Goal: Information Seeking & Learning: Find specific fact

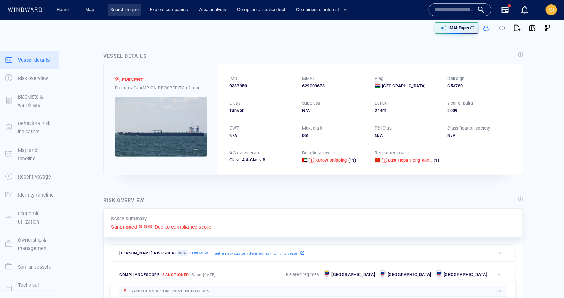
click at [123, 8] on link "Search engine" at bounding box center [125, 10] width 34 height 12
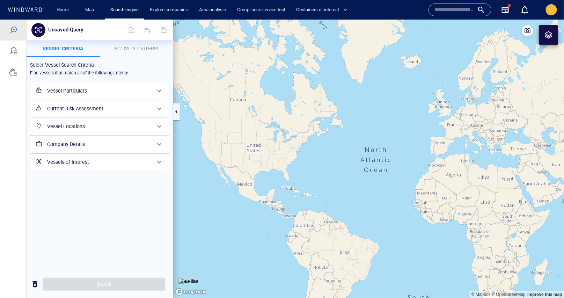
click at [78, 89] on h6 "Vessel Particulars" at bounding box center [99, 90] width 104 height 9
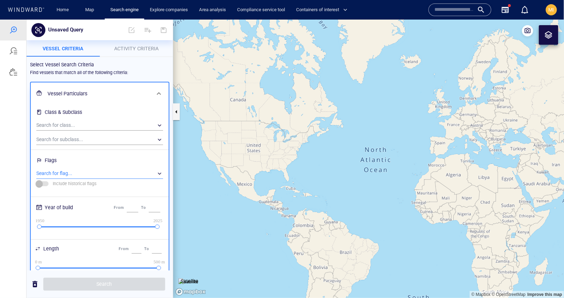
click at [79, 171] on div "​" at bounding box center [99, 173] width 127 height 10
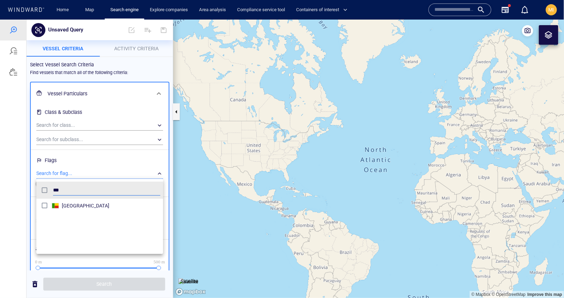
scroll to position [70, 127]
type input "*****"
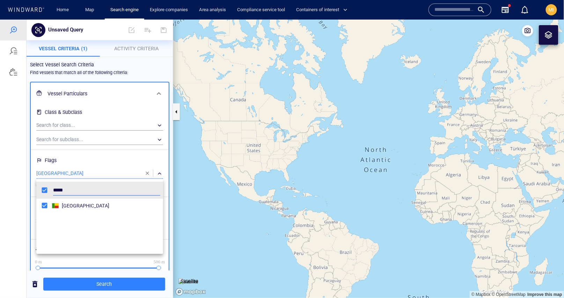
click at [103, 286] on div at bounding box center [282, 158] width 564 height 278
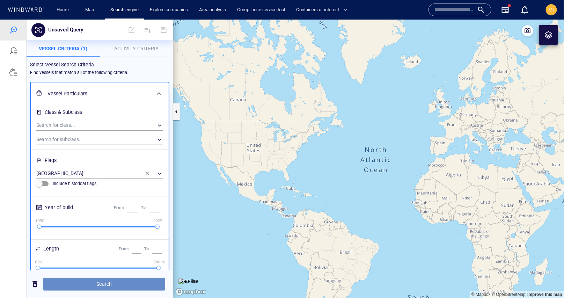
click at [101, 284] on span "Search" at bounding box center [104, 283] width 111 height 9
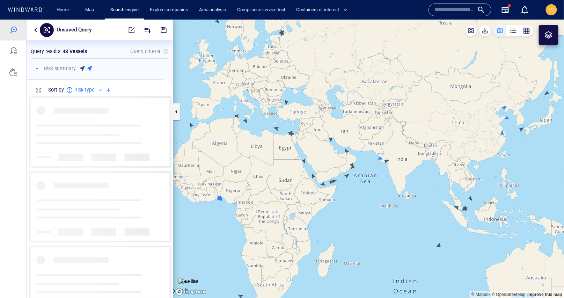
click at [125, 69] on div at bounding box center [124, 68] width 90 height 8
click at [115, 90] on div "Sort by Risk type" at bounding box center [100, 89] width 146 height 21
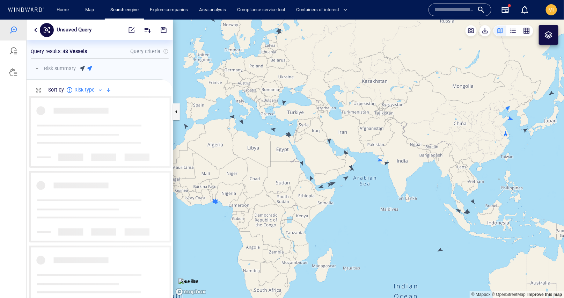
click at [513, 31] on div "button" at bounding box center [513, 30] width 7 height 7
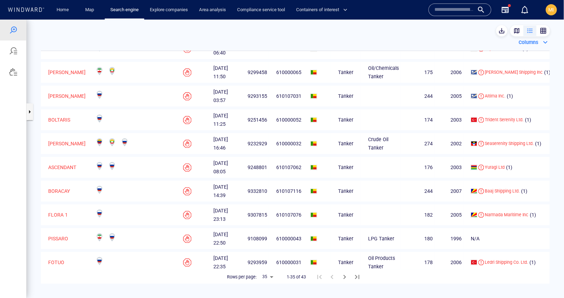
scroll to position [649, 0]
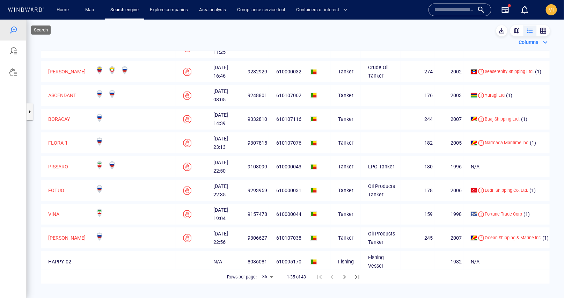
click at [15, 29] on div at bounding box center [13, 29] width 8 height 8
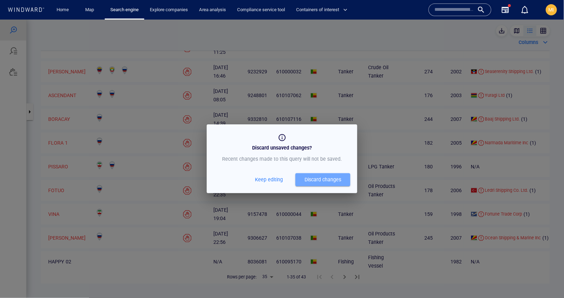
click at [328, 178] on div "Discard changes" at bounding box center [323, 179] width 37 height 9
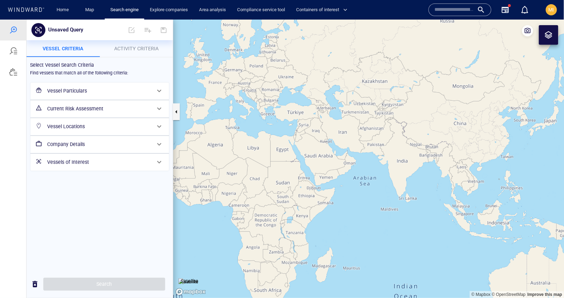
click at [115, 93] on h6 "Vessel Particulars" at bounding box center [99, 90] width 104 height 9
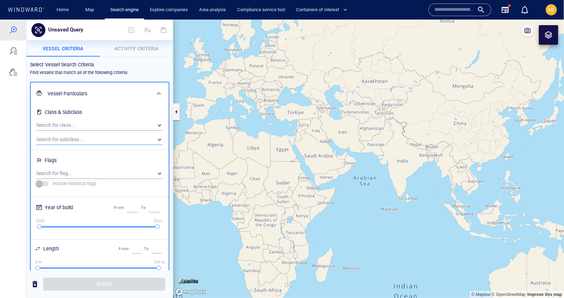
click at [115, 140] on div "​" at bounding box center [99, 139] width 127 height 10
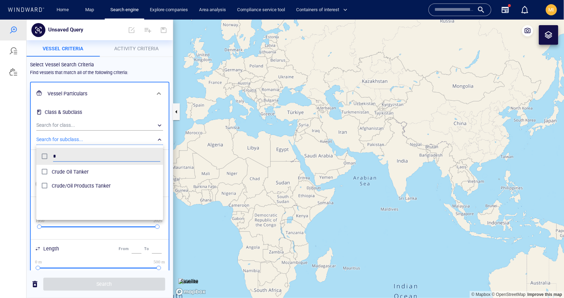
scroll to position [70, 127]
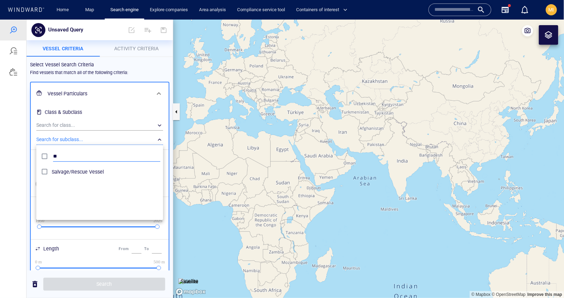
type input "*"
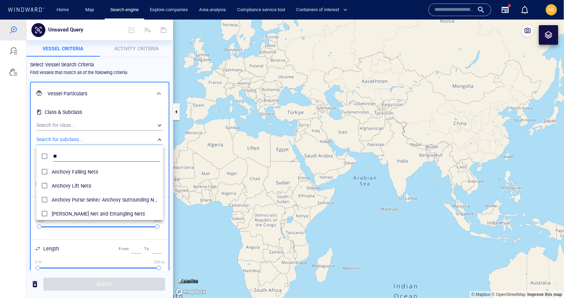
type input "*"
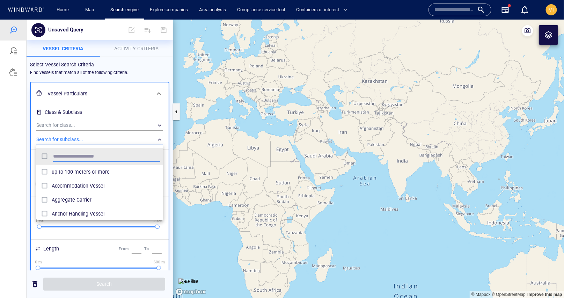
click at [122, 122] on div at bounding box center [282, 158] width 564 height 278
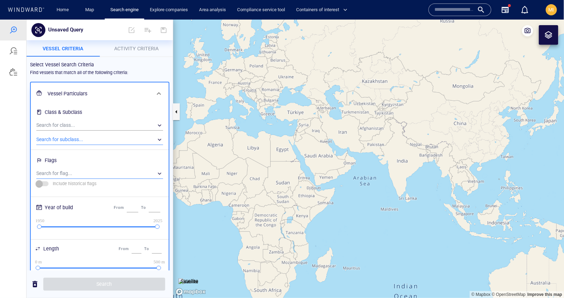
click at [88, 176] on div "​" at bounding box center [99, 173] width 127 height 10
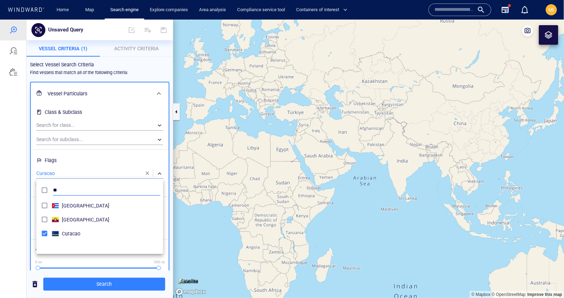
type input "*"
click at [103, 283] on div at bounding box center [282, 158] width 564 height 278
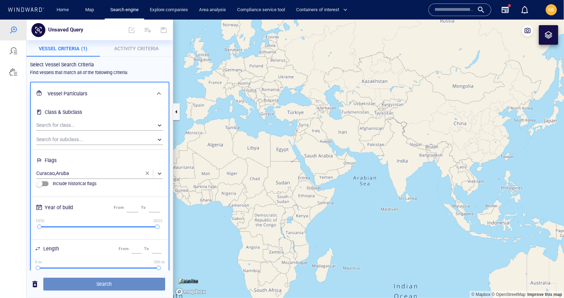
click at [105, 283] on span "Search" at bounding box center [104, 283] width 111 height 9
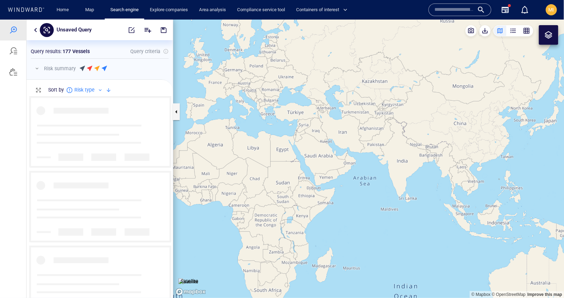
scroll to position [202, 146]
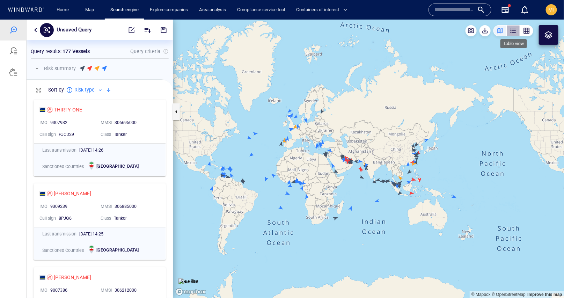
click at [513, 30] on div "button" at bounding box center [513, 30] width 7 height 7
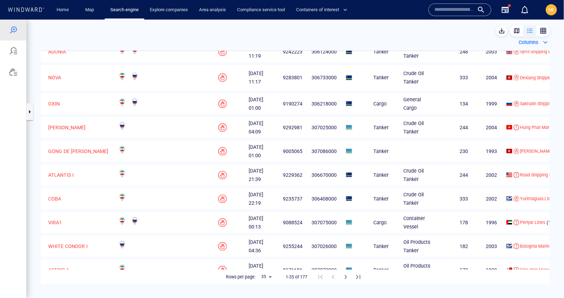
scroll to position [137, 0]
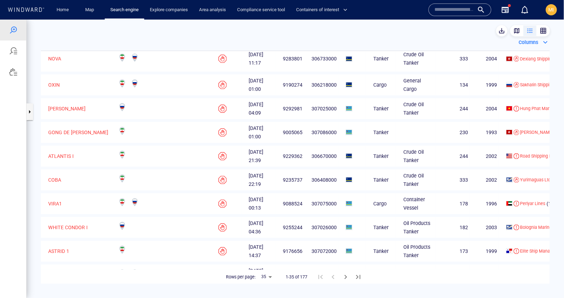
click at [270, 277] on body "Unsaved Query Something went wrong An error occurred while searching for the en…" at bounding box center [282, 158] width 564 height 278
click at [268, 283] on li "50" at bounding box center [266, 283] width 17 height 13
type input "**"
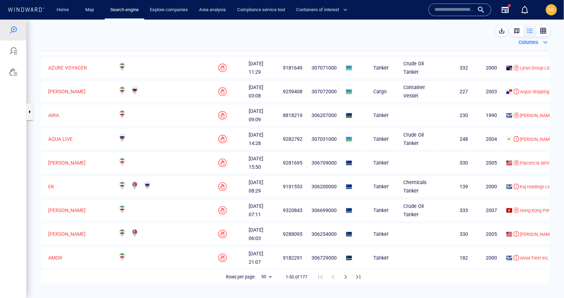
scroll to position [1005, 0]
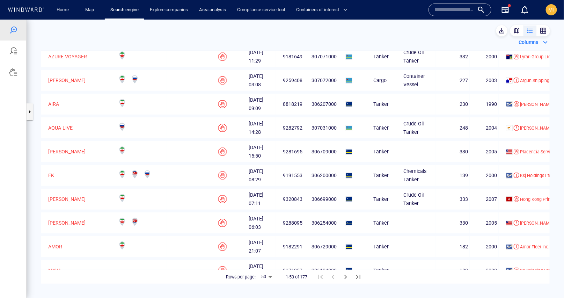
click at [346, 275] on icon "Next Page" at bounding box center [346, 276] width 8 height 8
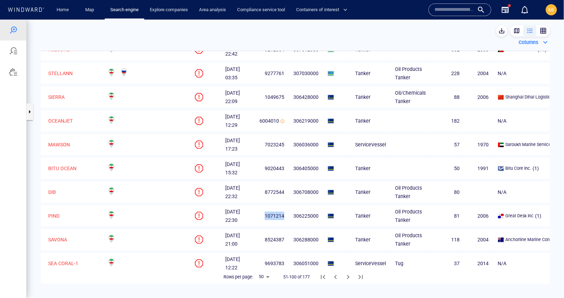
scroll to position [878, 0]
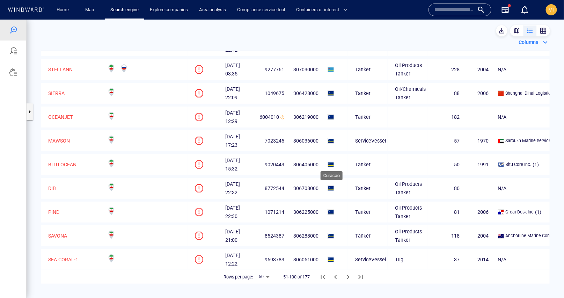
click at [331, 119] on span at bounding box center [331, 117] width 7 height 6
drag, startPoint x: 280, startPoint y: 187, endPoint x: 260, endPoint y: 188, distance: 20.3
click at [260, 127] on td "6004010" at bounding box center [269, 116] width 34 height 21
copy span "6004010"
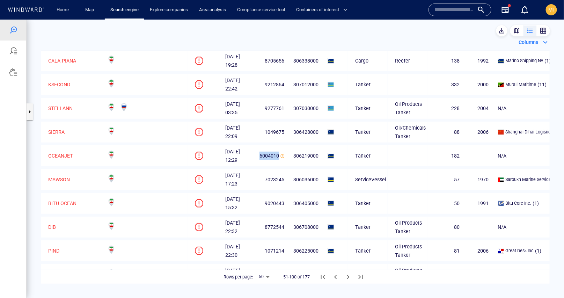
scroll to position [839, 0]
click at [68, 160] on p "OCEANJET" at bounding box center [60, 156] width 25 height 8
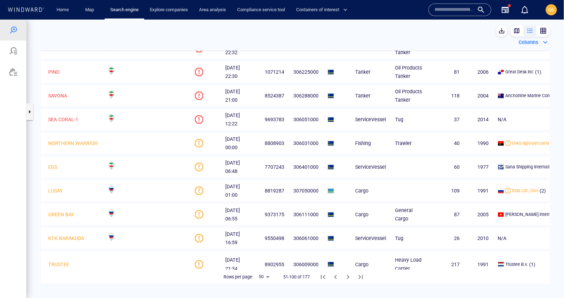
scroll to position [1024, 0]
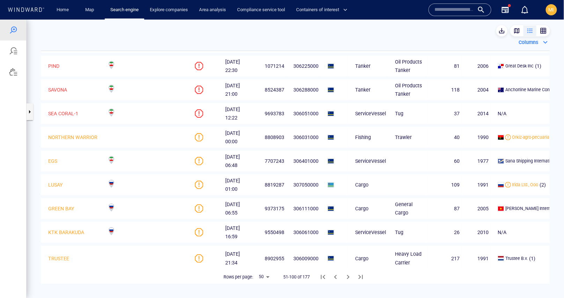
drag, startPoint x: 286, startPoint y: 124, endPoint x: 264, endPoint y: 123, distance: 22.4
click at [264, 52] on td "8772544" at bounding box center [269, 41] width 34 height 21
copy span "8772544"
drag, startPoint x: 287, startPoint y: 184, endPoint x: 261, endPoint y: 183, distance: 26.6
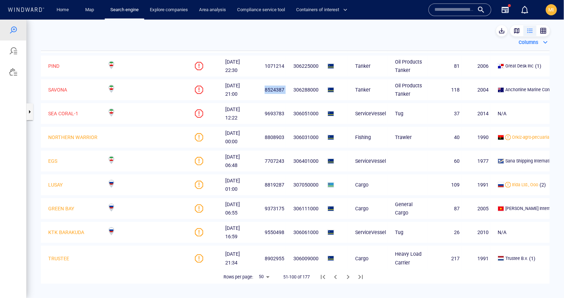
copy span "8524387"
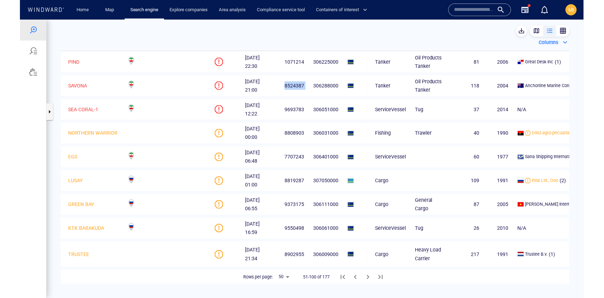
scroll to position [1104, 0]
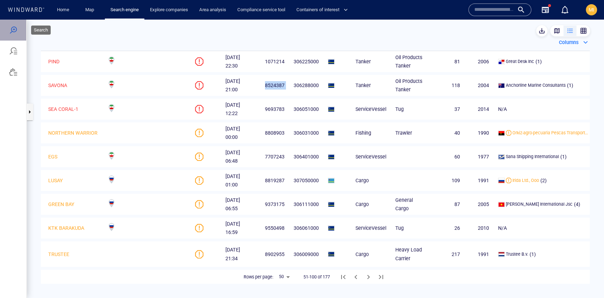
click at [14, 31] on div at bounding box center [13, 30] width 8 height 8
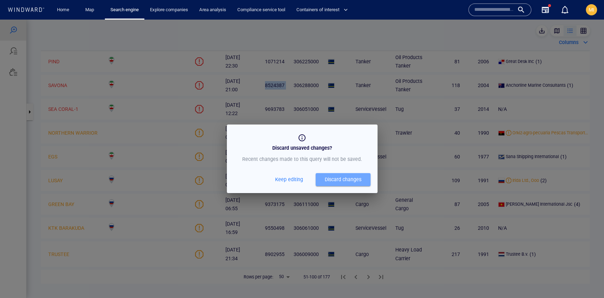
click at [346, 182] on div "Discard changes" at bounding box center [342, 179] width 37 height 9
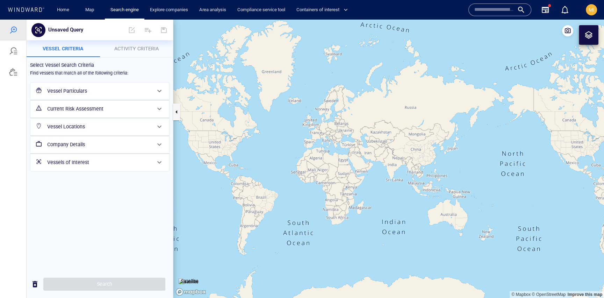
click at [85, 94] on h6 "Vessel Particulars" at bounding box center [99, 91] width 104 height 9
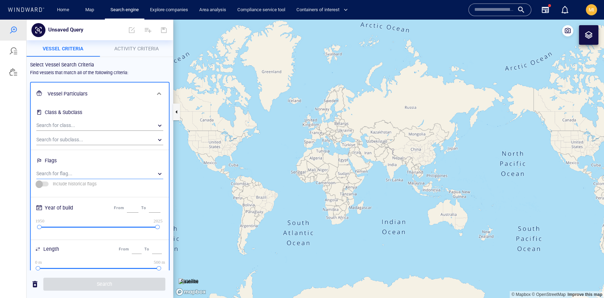
click at [86, 173] on div "​" at bounding box center [99, 173] width 127 height 10
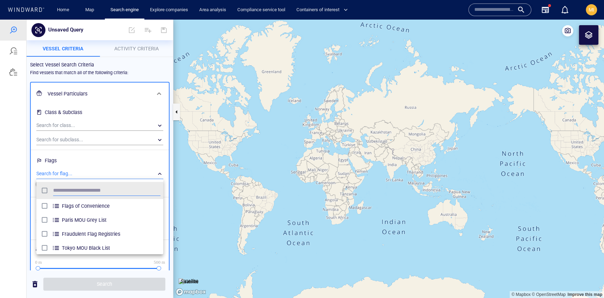
scroll to position [70, 127]
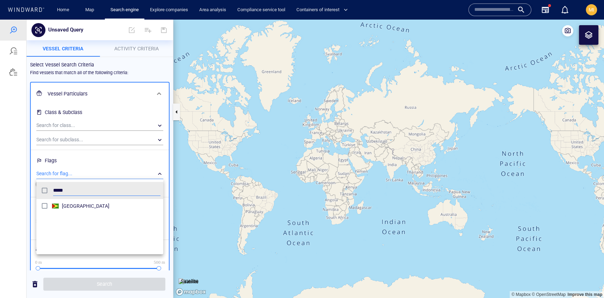
type input "*****"
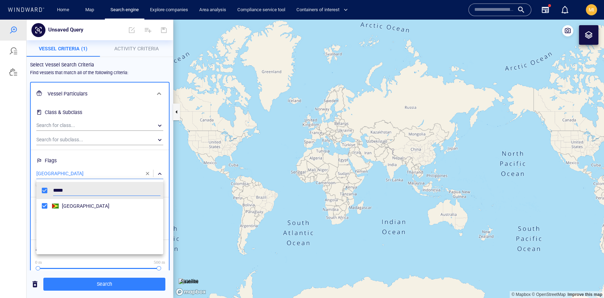
click at [119, 283] on div at bounding box center [302, 159] width 604 height 278
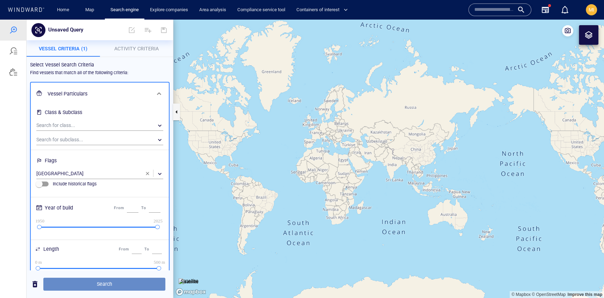
click at [117, 283] on span "Search" at bounding box center [104, 283] width 111 height 9
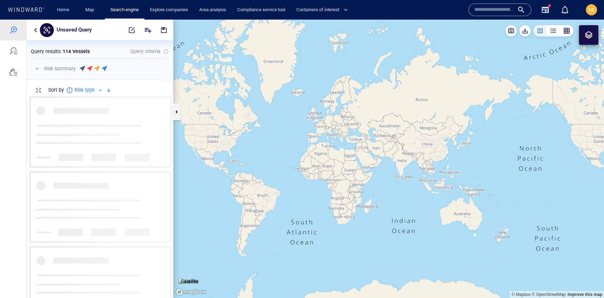
scroll to position [202, 146]
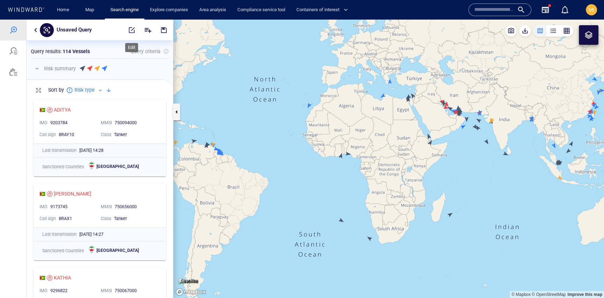
click at [133, 29] on span "button" at bounding box center [131, 30] width 7 height 7
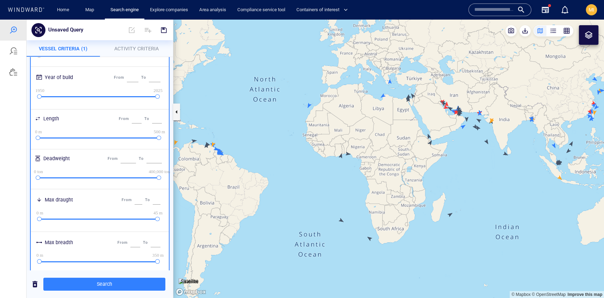
scroll to position [123, 0]
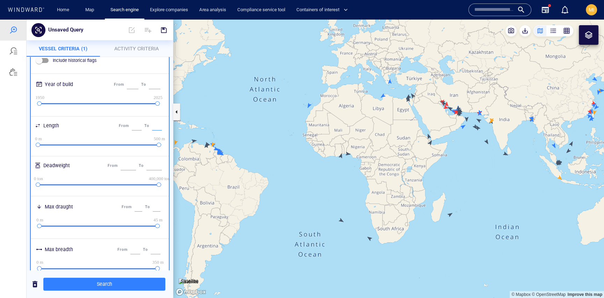
drag, startPoint x: 152, startPoint y: 126, endPoint x: 159, endPoint y: 125, distance: 7.0
click at [159, 125] on input "***" at bounding box center [157, 125] width 10 height 9
click at [132, 125] on input "*" at bounding box center [137, 125] width 10 height 9
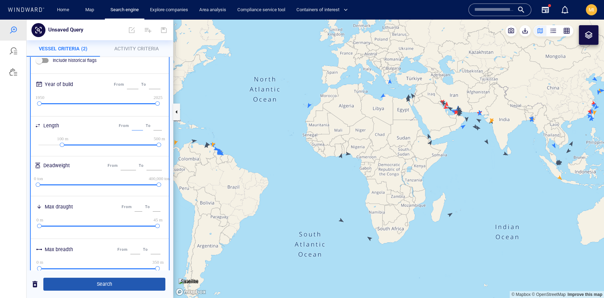
type input "***"
click at [110, 285] on span "Search" at bounding box center [104, 283] width 111 height 9
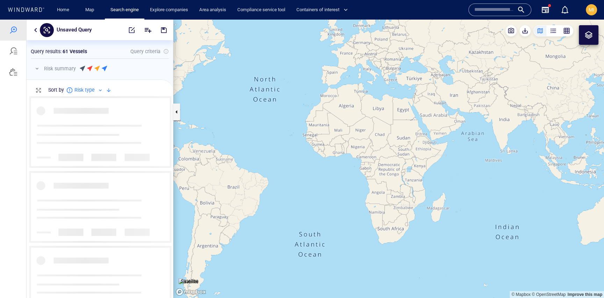
scroll to position [202, 146]
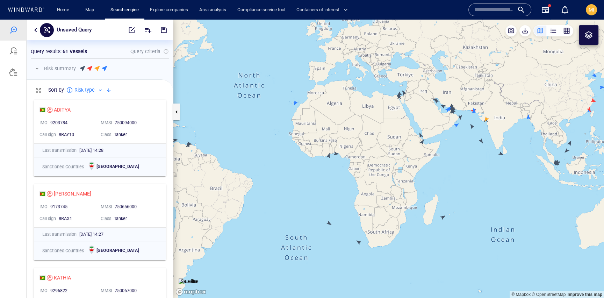
drag, startPoint x: 314, startPoint y: 187, endPoint x: 365, endPoint y: 197, distance: 51.9
click at [365, 197] on canvas "Map" at bounding box center [388, 159] width 430 height 278
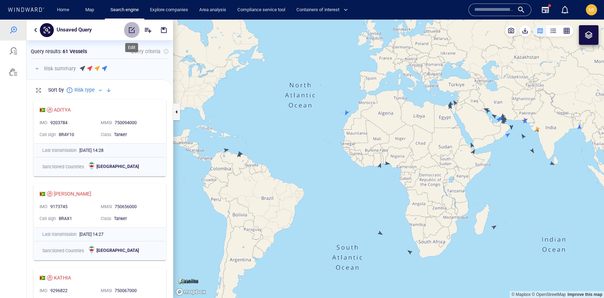
click at [130, 30] on span "button" at bounding box center [131, 30] width 7 height 7
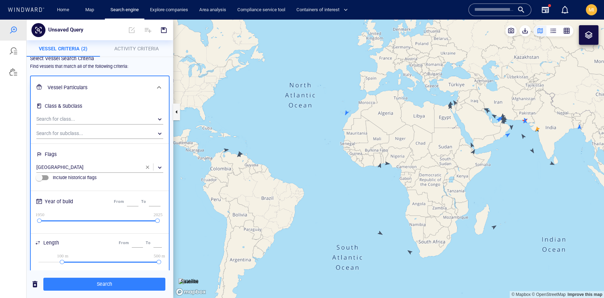
scroll to position [0, 0]
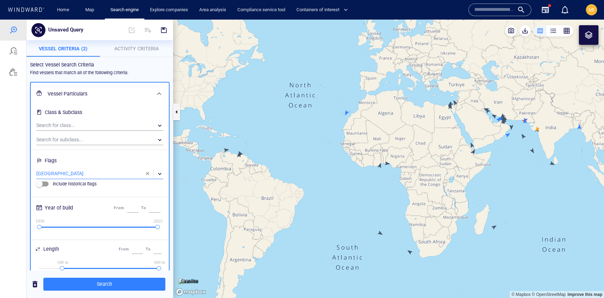
click at [79, 174] on div "​" at bounding box center [99, 173] width 127 height 10
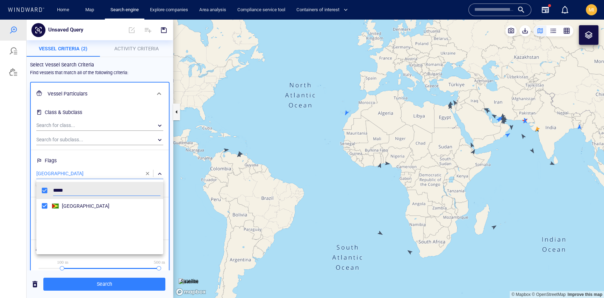
scroll to position [70, 127]
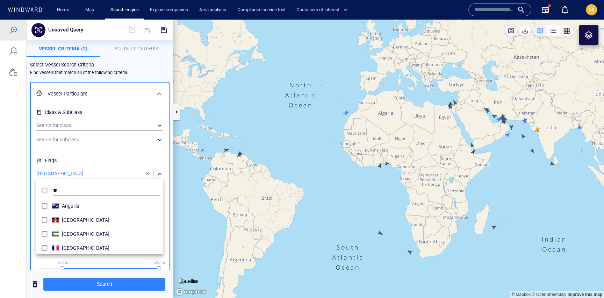
type input "*"
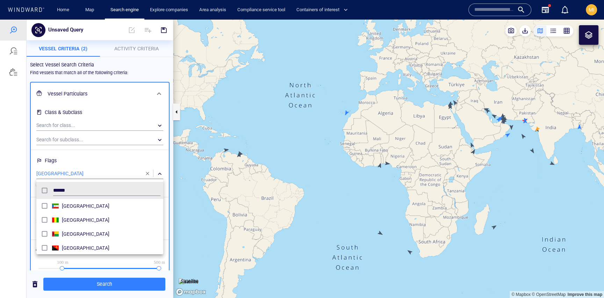
type input "******"
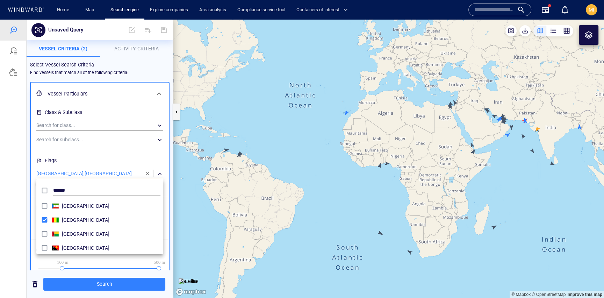
click at [108, 285] on div at bounding box center [302, 159] width 604 height 278
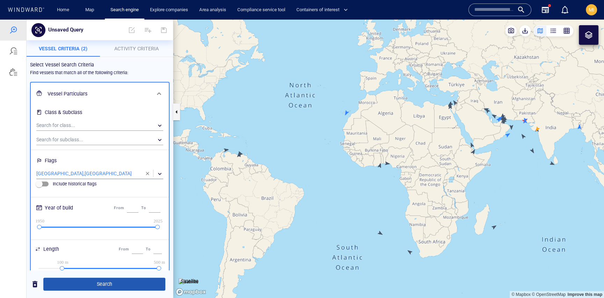
click at [108, 285] on span "Search" at bounding box center [104, 283] width 111 height 9
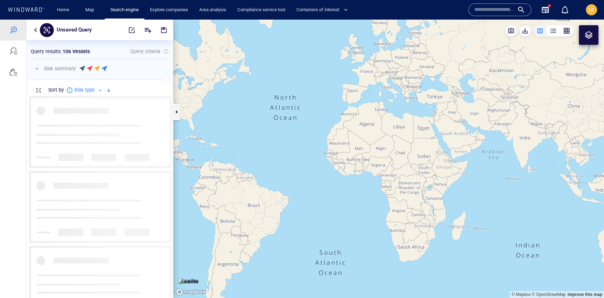
scroll to position [202, 146]
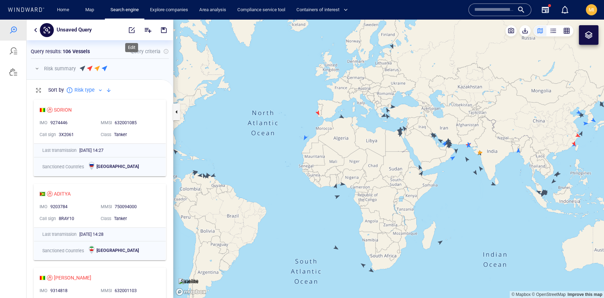
click at [133, 30] on span "button" at bounding box center [131, 30] width 7 height 7
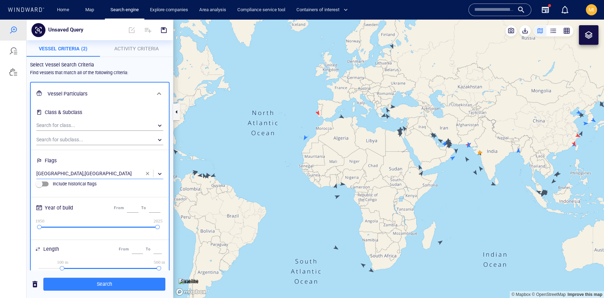
click at [80, 172] on div "​" at bounding box center [99, 173] width 127 height 10
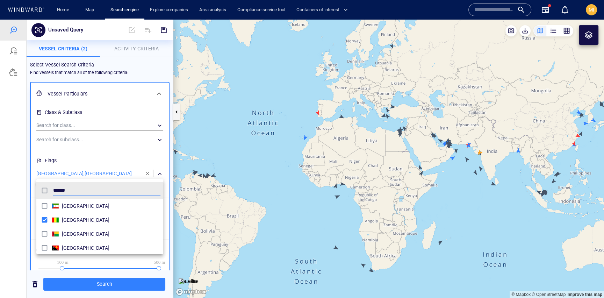
scroll to position [3, 0]
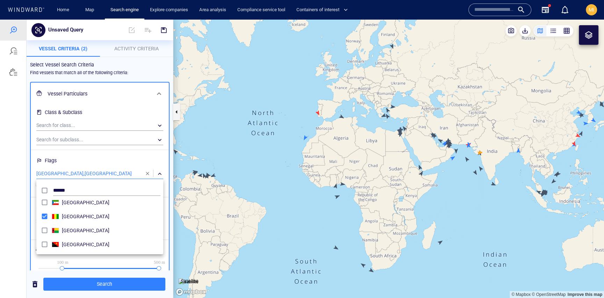
click at [147, 173] on div at bounding box center [302, 159] width 604 height 278
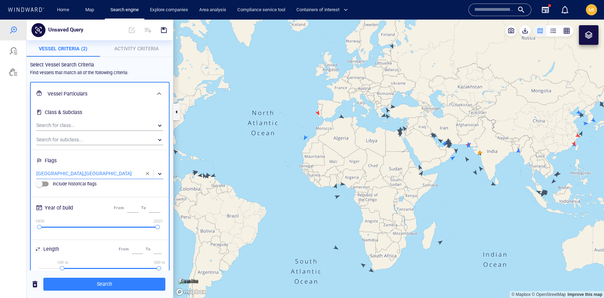
click at [147, 172] on span "button" at bounding box center [148, 173] width 6 height 6
click at [94, 173] on div "​" at bounding box center [99, 173] width 127 height 10
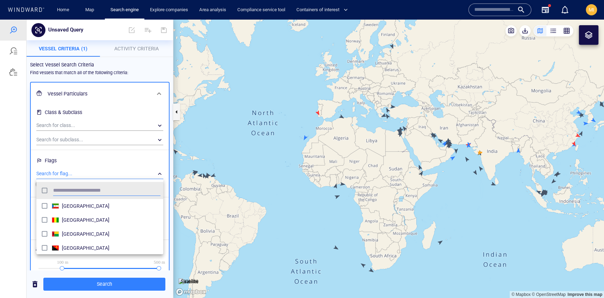
scroll to position [70, 127]
type input "******"
click at [125, 285] on div at bounding box center [302, 159] width 604 height 278
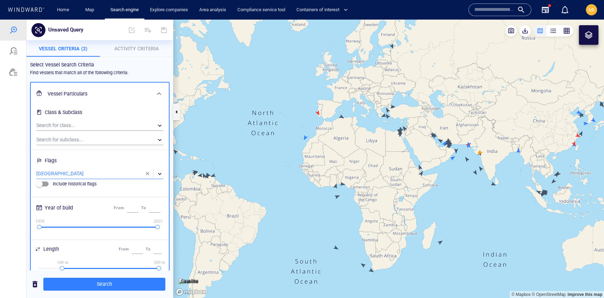
click at [125, 285] on span "Search" at bounding box center [104, 283] width 111 height 9
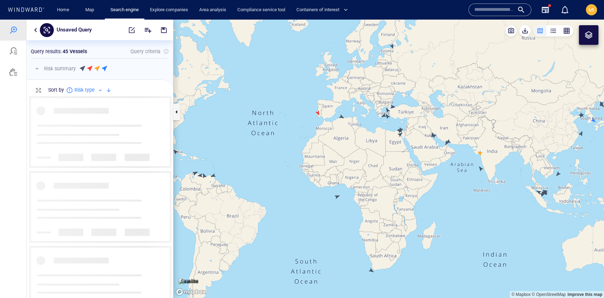
scroll to position [202, 146]
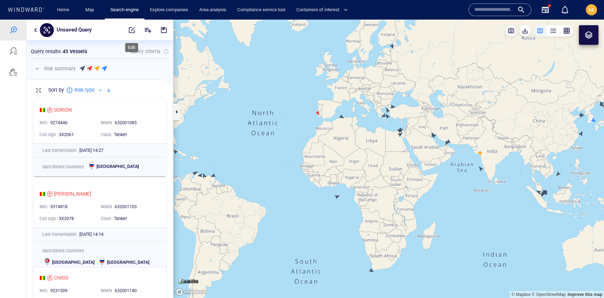
click at [130, 30] on span "button" at bounding box center [131, 30] width 7 height 7
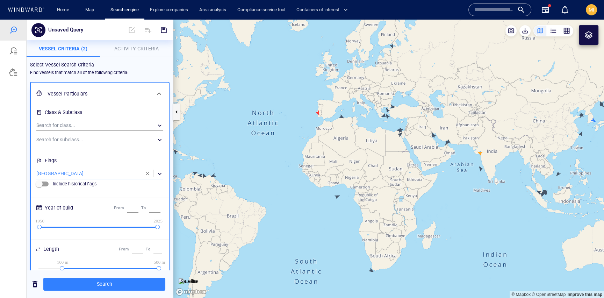
click at [82, 171] on div "​" at bounding box center [99, 173] width 127 height 10
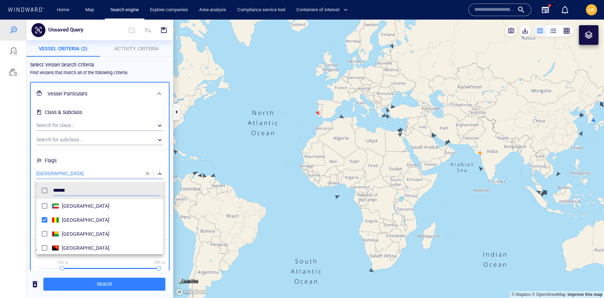
scroll to position [70, 127]
click at [147, 171] on div at bounding box center [302, 159] width 604 height 278
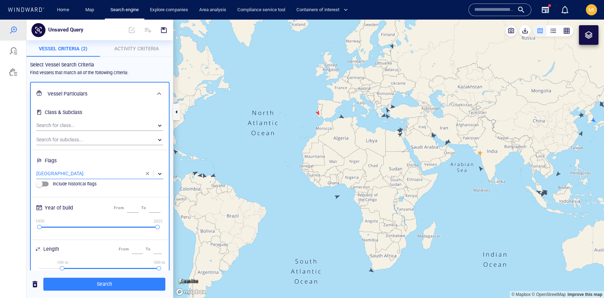
click at [80, 170] on div "​" at bounding box center [99, 173] width 127 height 10
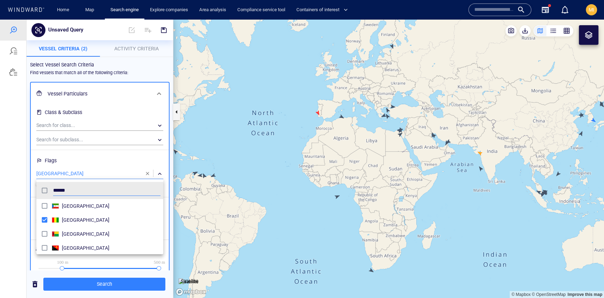
click at [147, 172] on div at bounding box center [302, 159] width 604 height 278
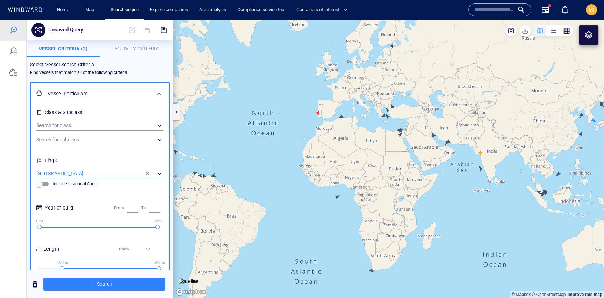
click at [147, 173] on span "button" at bounding box center [148, 173] width 6 height 6
click at [90, 172] on div "​" at bounding box center [99, 173] width 127 height 10
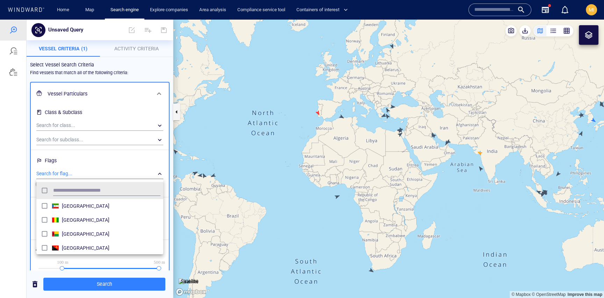
scroll to position [70, 127]
type input "*"
type input "***"
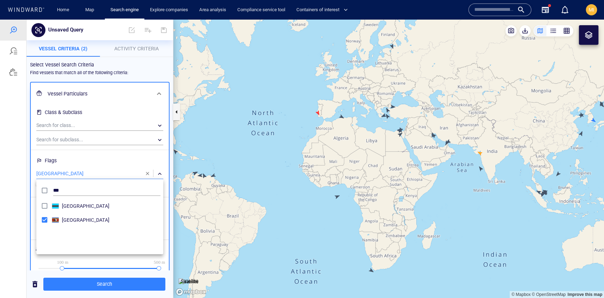
click at [124, 284] on div at bounding box center [302, 159] width 604 height 278
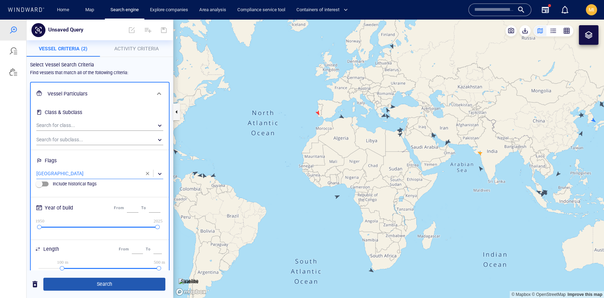
click at [121, 284] on span "Search" at bounding box center [104, 283] width 111 height 9
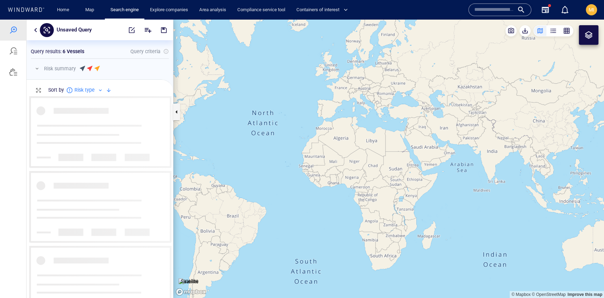
scroll to position [202, 146]
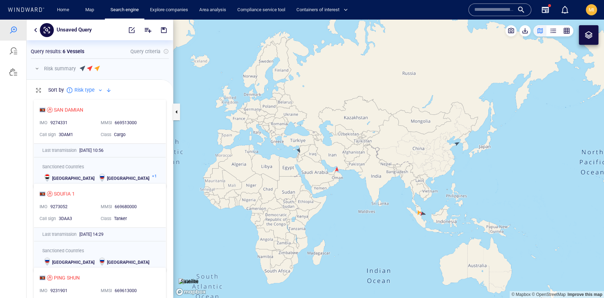
drag, startPoint x: 254, startPoint y: 193, endPoint x: 314, endPoint y: 198, distance: 60.2
click at [315, 197] on canvas "Map" at bounding box center [388, 159] width 430 height 278
click at [130, 33] on span "button" at bounding box center [131, 30] width 7 height 7
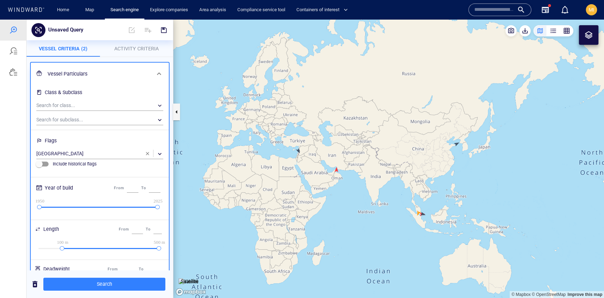
scroll to position [24, 0]
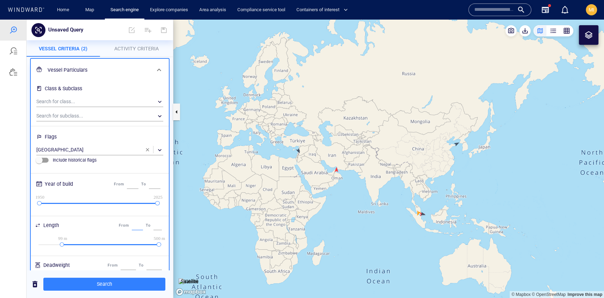
click at [135, 225] on input "**" at bounding box center [137, 225] width 11 height 9
type input "*"
click at [124, 285] on span "Search" at bounding box center [104, 283] width 111 height 9
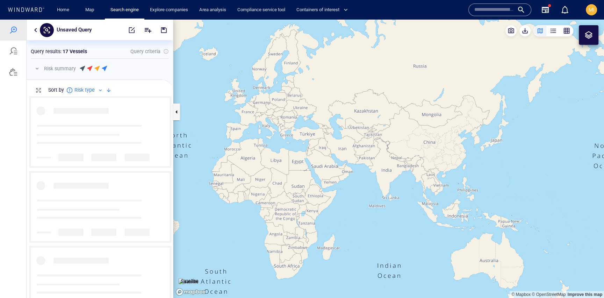
scroll to position [202, 146]
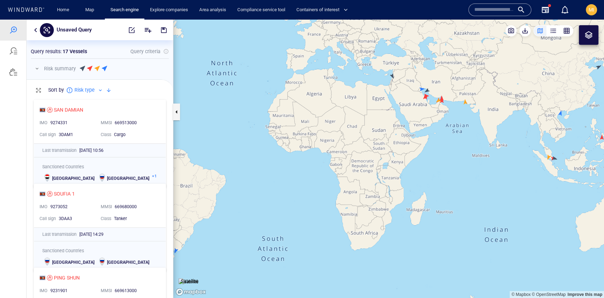
drag, startPoint x: 406, startPoint y: 138, endPoint x: 360, endPoint y: 183, distance: 64.5
click at [360, 183] on canvas "Map" at bounding box center [388, 159] width 430 height 278
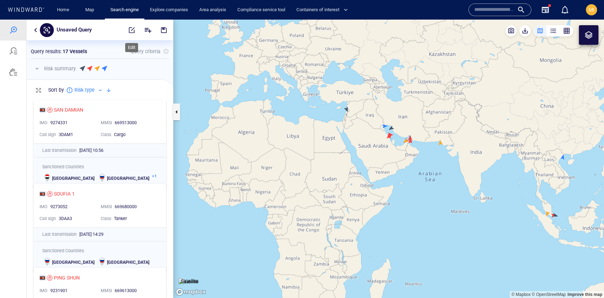
click at [131, 31] on span "button" at bounding box center [131, 30] width 7 height 7
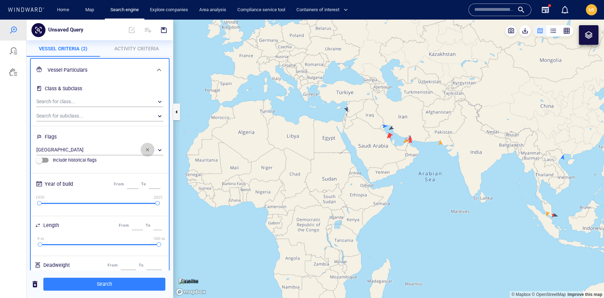
click at [149, 147] on span "button" at bounding box center [148, 150] width 6 height 6
click at [107, 148] on div "​" at bounding box center [99, 150] width 127 height 10
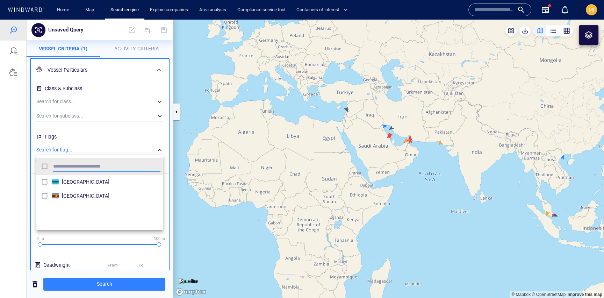
scroll to position [70, 127]
type input "*****"
click at [106, 282] on div at bounding box center [302, 159] width 604 height 278
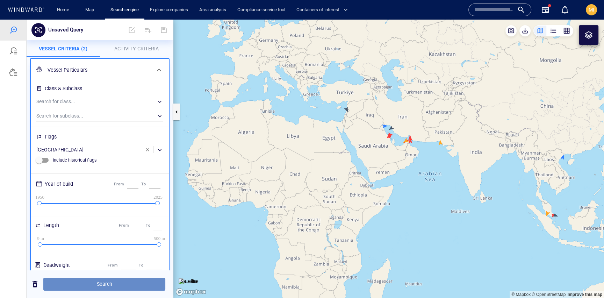
click at [109, 282] on span "Search" at bounding box center [104, 283] width 111 height 9
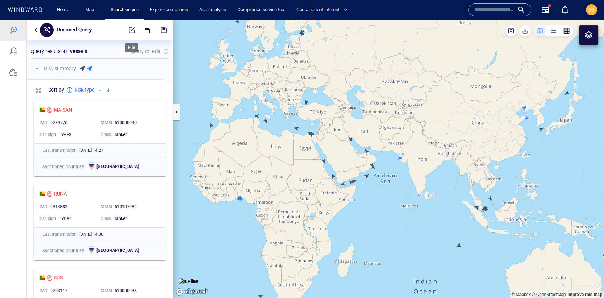
click at [133, 32] on span "button" at bounding box center [131, 30] width 7 height 7
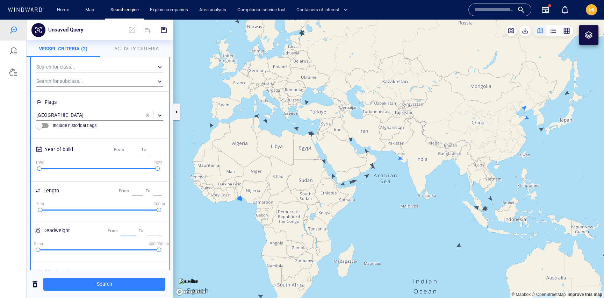
scroll to position [48, 0]
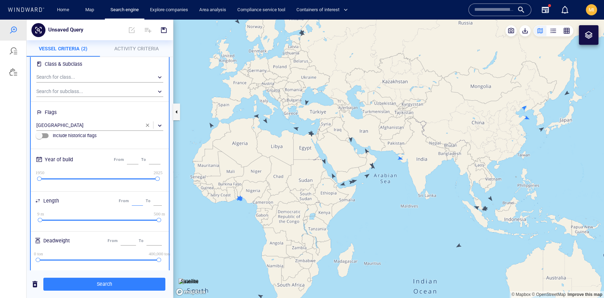
click at [132, 202] on input "number" at bounding box center [137, 200] width 11 height 9
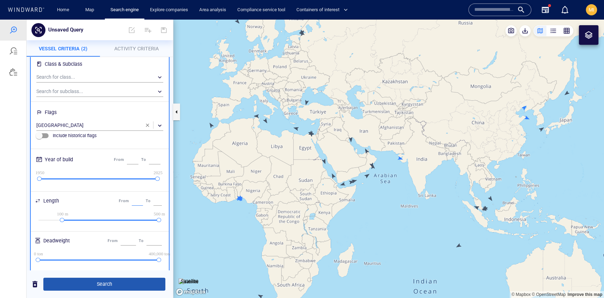
type input "***"
click at [126, 286] on span "Search" at bounding box center [104, 283] width 111 height 9
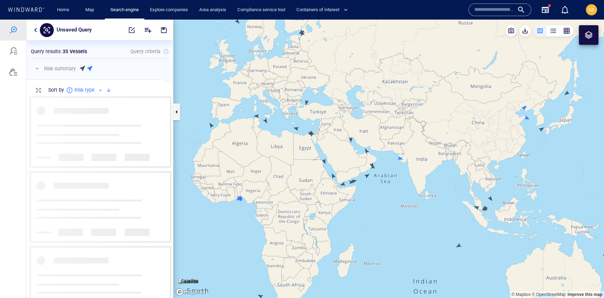
scroll to position [202, 146]
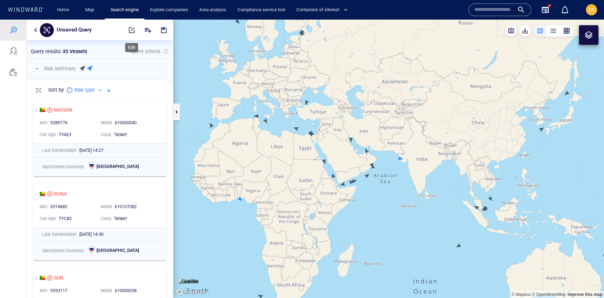
click at [133, 29] on span "button" at bounding box center [131, 30] width 7 height 7
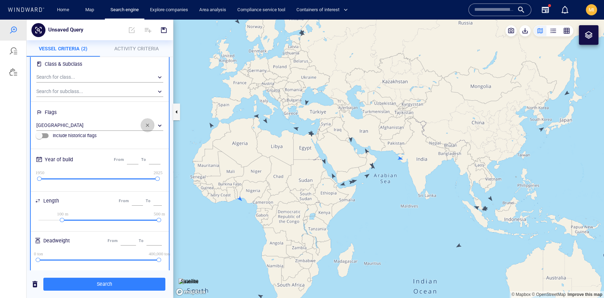
click at [148, 125] on span "button" at bounding box center [148, 125] width 6 height 6
click at [100, 125] on div "​" at bounding box center [99, 125] width 127 height 10
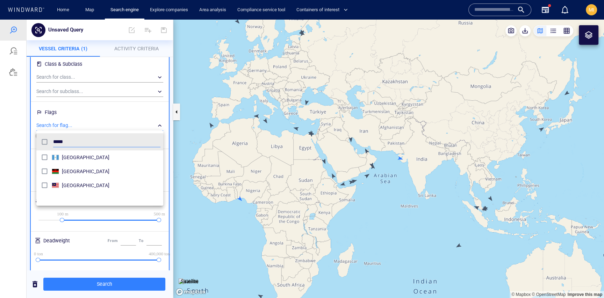
scroll to position [70, 127]
type input "******"
click at [102, 282] on div at bounding box center [302, 159] width 604 height 278
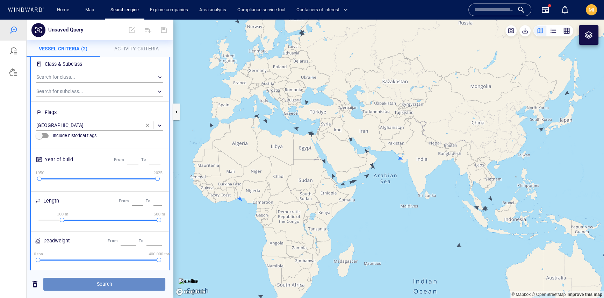
click at [105, 283] on span "Search" at bounding box center [104, 283] width 111 height 9
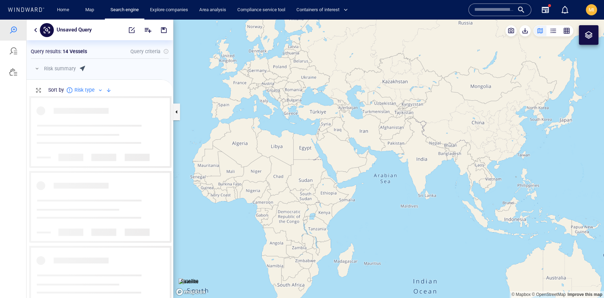
scroll to position [202, 146]
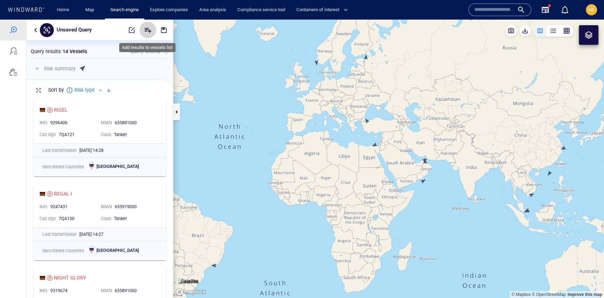
click at [149, 30] on icon "Add" at bounding box center [148, 30] width 8 height 8
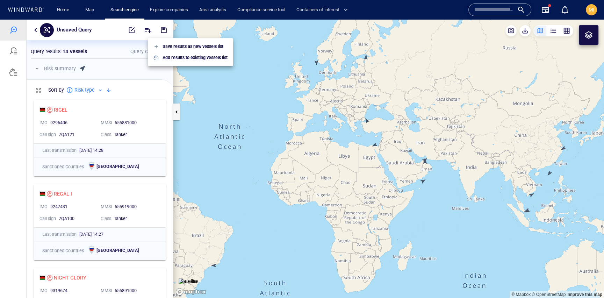
click at [134, 30] on div at bounding box center [302, 159] width 604 height 278
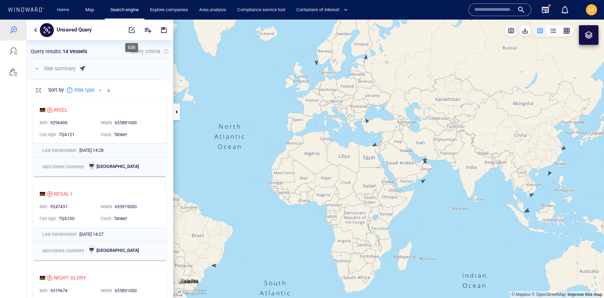
click at [133, 30] on span "button" at bounding box center [131, 30] width 7 height 7
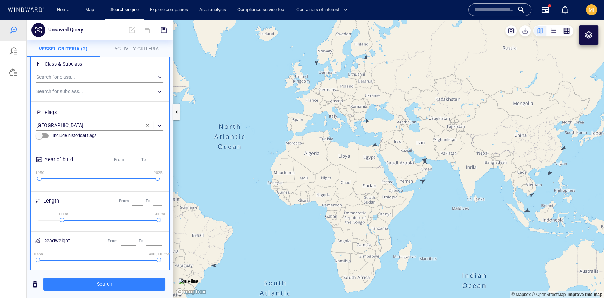
click at [148, 124] on span "button" at bounding box center [148, 125] width 6 height 6
click at [88, 127] on div "​" at bounding box center [99, 125] width 127 height 10
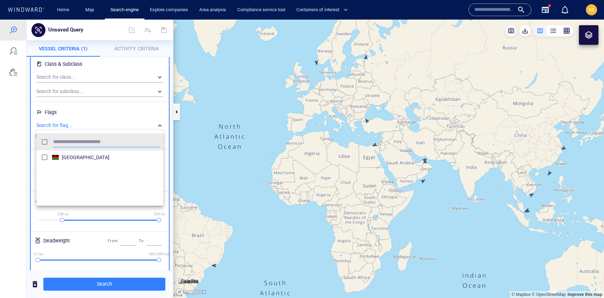
scroll to position [70, 127]
type input "*****"
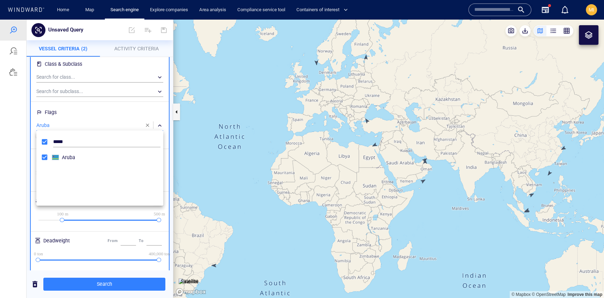
click at [104, 282] on div at bounding box center [302, 159] width 604 height 278
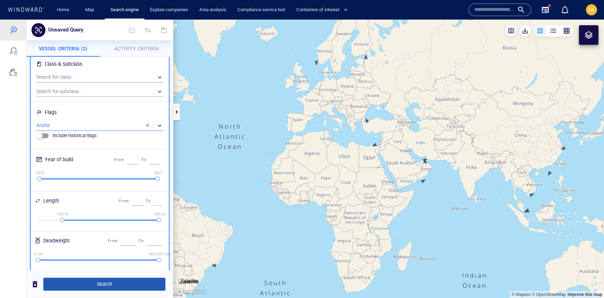
click at [106, 284] on span "Search" at bounding box center [104, 283] width 111 height 9
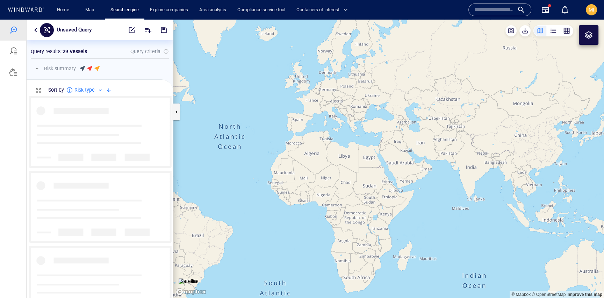
scroll to position [202, 146]
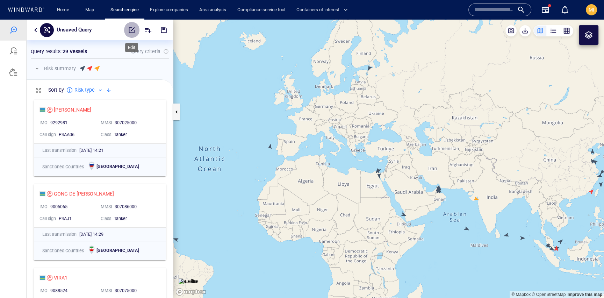
click at [129, 33] on span "button" at bounding box center [131, 30] width 7 height 7
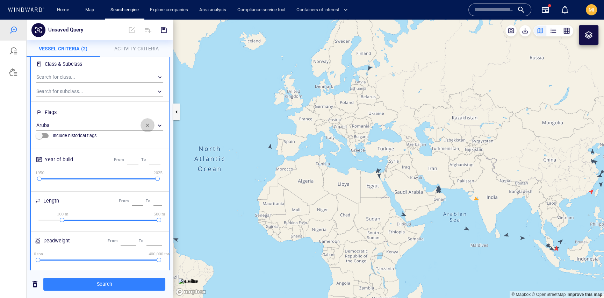
click at [149, 126] on span "button" at bounding box center [148, 125] width 6 height 6
click at [108, 127] on div "​" at bounding box center [99, 125] width 127 height 10
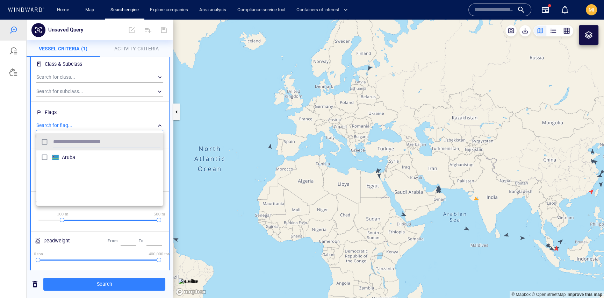
scroll to position [70, 127]
type input "*******"
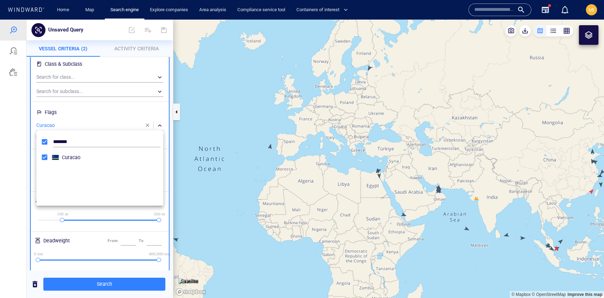
click at [104, 283] on div at bounding box center [302, 159] width 604 height 278
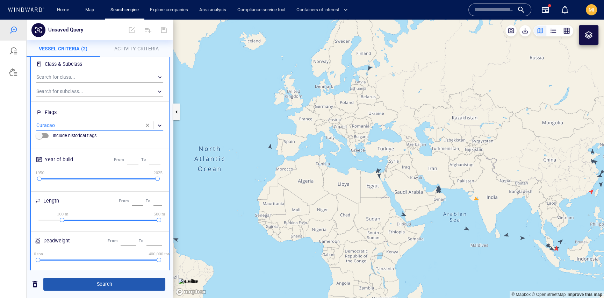
click at [104, 283] on span "Search" at bounding box center [104, 283] width 111 height 9
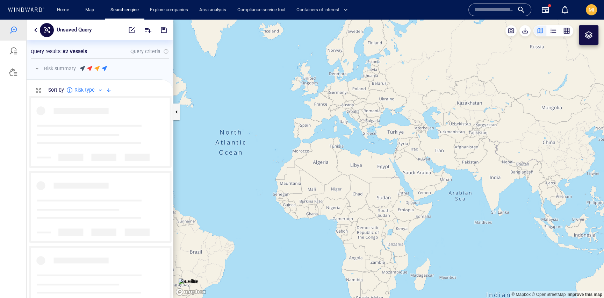
scroll to position [202, 146]
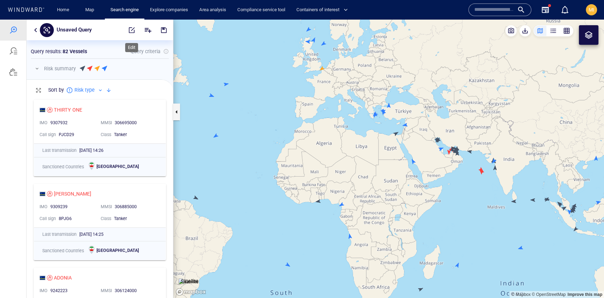
click at [132, 30] on span "button" at bounding box center [131, 30] width 7 height 7
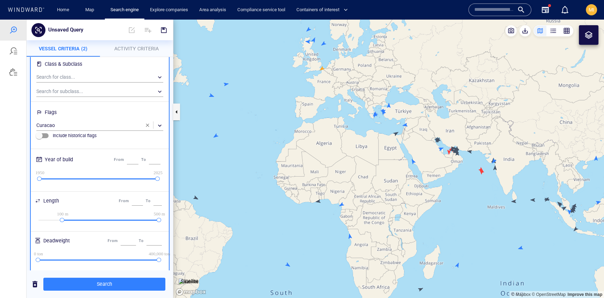
click at [146, 124] on span "button" at bounding box center [148, 125] width 6 height 6
click at [83, 123] on div "​" at bounding box center [99, 125] width 127 height 10
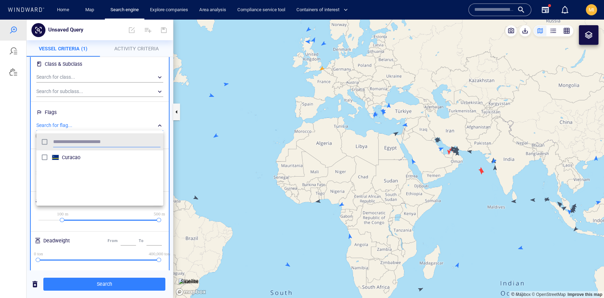
scroll to position [70, 127]
type input "******"
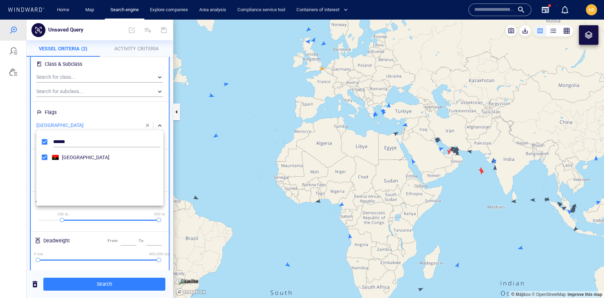
click at [109, 284] on div at bounding box center [302, 159] width 604 height 278
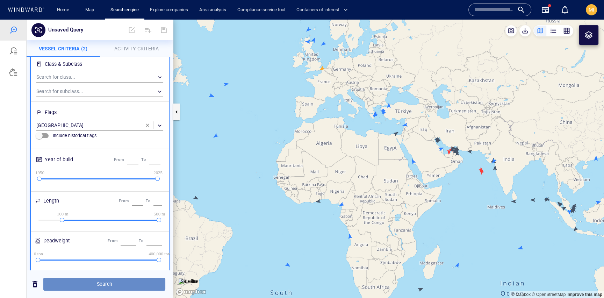
click at [109, 284] on span "Search" at bounding box center [104, 283] width 111 height 9
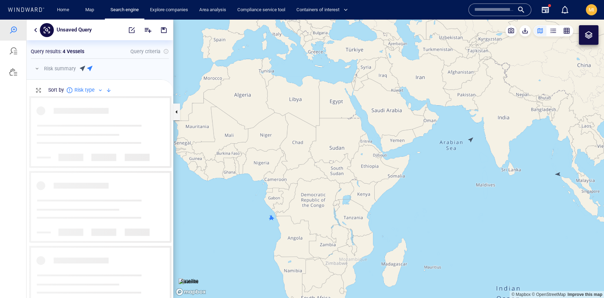
scroll to position [202, 146]
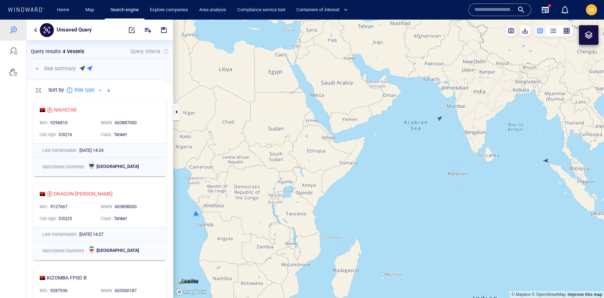
click at [196, 215] on canvas "Map" at bounding box center [388, 159] width 430 height 278
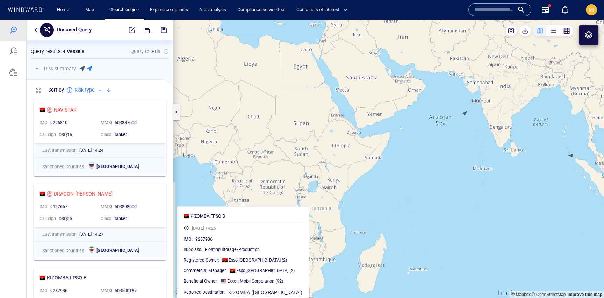
drag, startPoint x: 200, startPoint y: 207, endPoint x: 247, endPoint y: 196, distance: 47.7
click at [247, 196] on canvas "Map" at bounding box center [388, 159] width 430 height 278
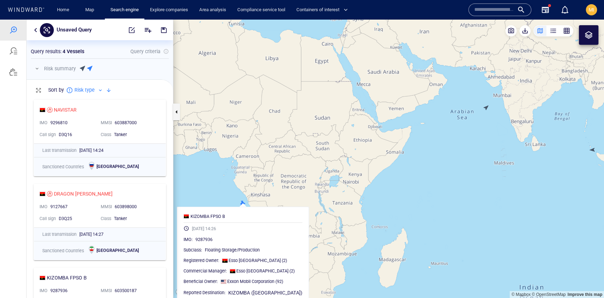
click at [219, 201] on canvas "Map" at bounding box center [388, 159] width 430 height 278
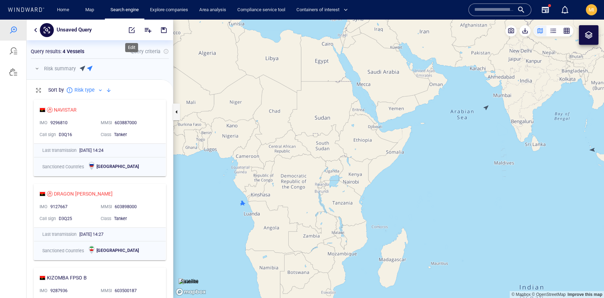
click at [132, 31] on span "button" at bounding box center [131, 30] width 7 height 7
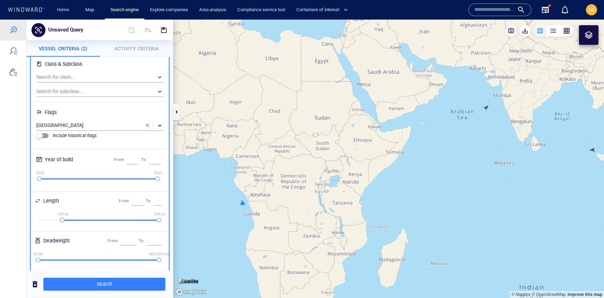
click at [150, 125] on span "button" at bounding box center [148, 125] width 6 height 6
click at [100, 127] on div "​" at bounding box center [99, 125] width 127 height 10
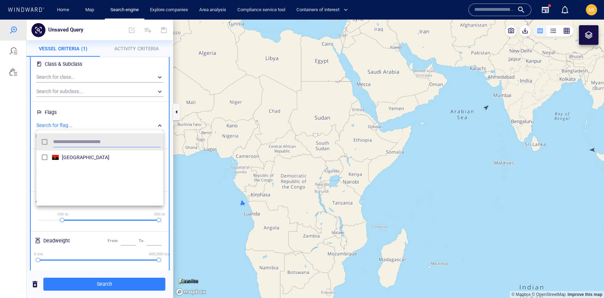
scroll to position [70, 127]
type input "********"
click at [97, 282] on div at bounding box center [302, 159] width 604 height 278
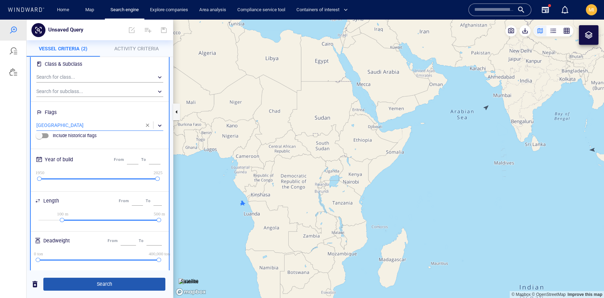
click at [101, 283] on span "Search" at bounding box center [104, 283] width 111 height 9
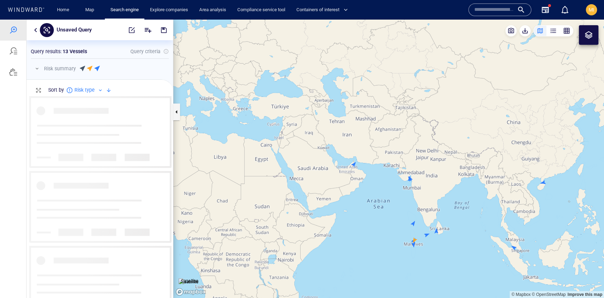
scroll to position [202, 146]
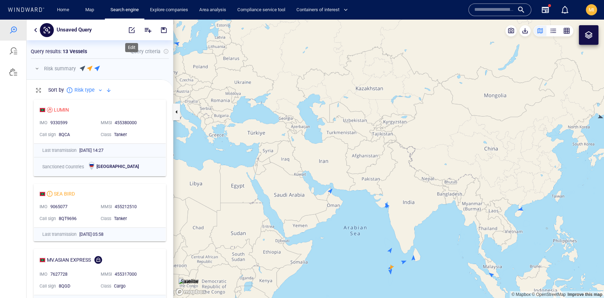
click at [130, 30] on span "button" at bounding box center [131, 30] width 7 height 7
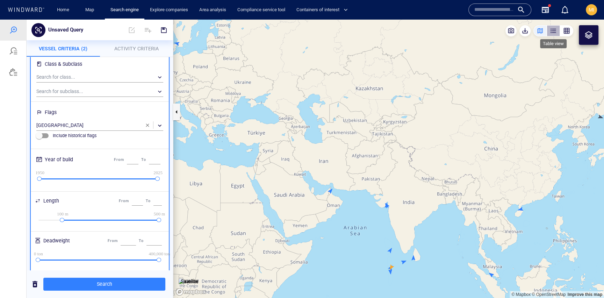
click at [550, 31] on div "button" at bounding box center [552, 30] width 7 height 7
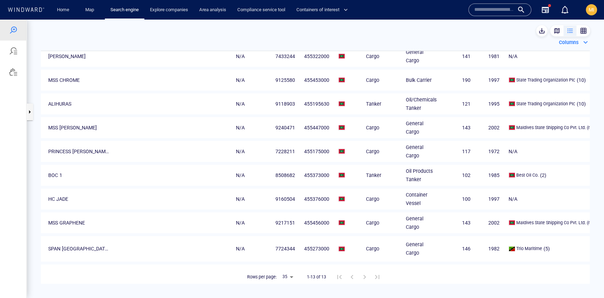
scroll to position [127, 0]
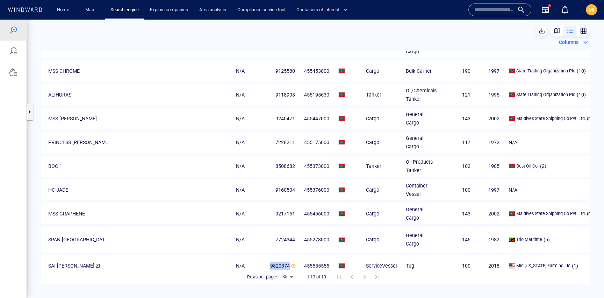
drag, startPoint x: 276, startPoint y: 255, endPoint x: 253, endPoint y: 256, distance: 22.7
click at [263, 256] on td "9820374" at bounding box center [280, 265] width 34 height 21
copy span "9820374"
drag, startPoint x: 282, startPoint y: 232, endPoint x: 257, endPoint y: 231, distance: 24.8
click at [263, 231] on td "7724344" at bounding box center [280, 239] width 34 height 25
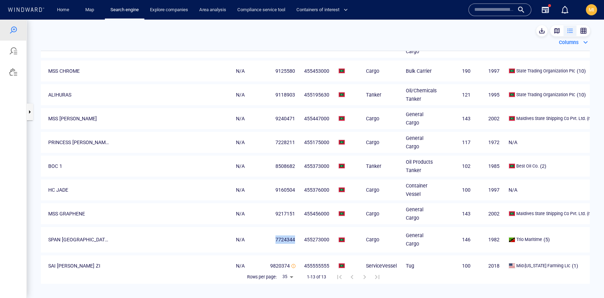
copy span "7724344"
drag, startPoint x: 284, startPoint y: 209, endPoint x: 255, endPoint y: 206, distance: 29.1
copy span "9217151"
drag, startPoint x: 284, startPoint y: 185, endPoint x: 256, endPoint y: 184, distance: 28.3
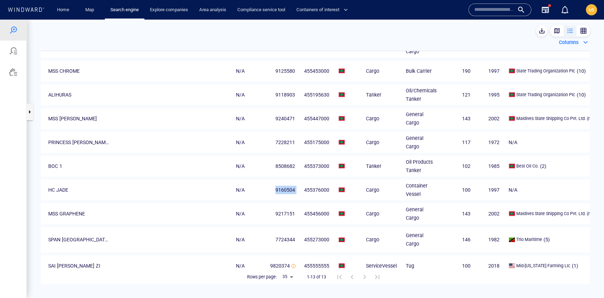
copy span "9160504"
drag, startPoint x: 281, startPoint y: 161, endPoint x: 254, endPoint y: 161, distance: 27.2
click at [263, 161] on td "8508682" at bounding box center [280, 165] width 34 height 21
copy span "8508682"
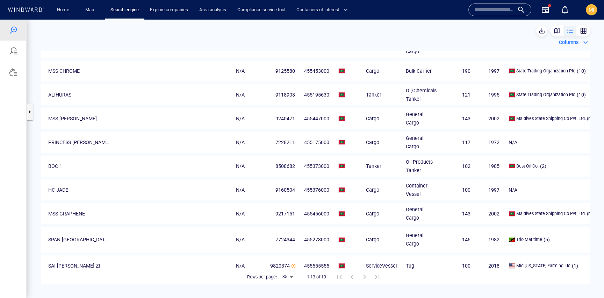
click at [297, 66] on td "455453000" at bounding box center [314, 70] width 34 height 21
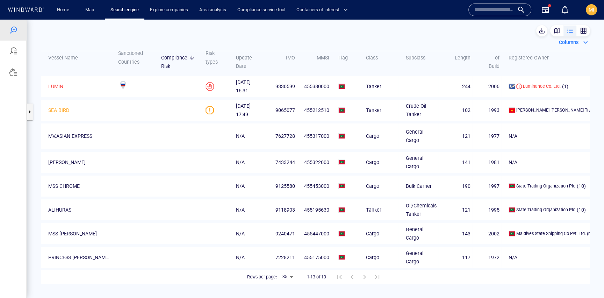
scroll to position [0, 0]
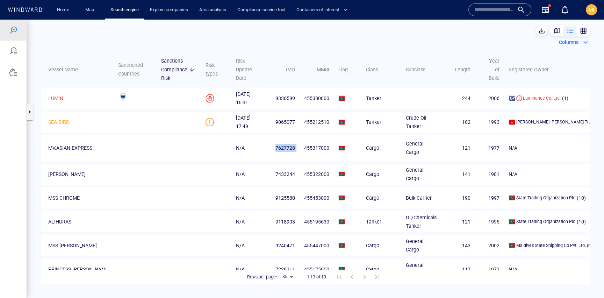
drag, startPoint x: 283, startPoint y: 146, endPoint x: 259, endPoint y: 145, distance: 23.4
copy span "7627728"
drag, startPoint x: 280, startPoint y: 120, endPoint x: 253, endPoint y: 120, distance: 27.6
click at [263, 120] on td "9065077" at bounding box center [280, 121] width 34 height 21
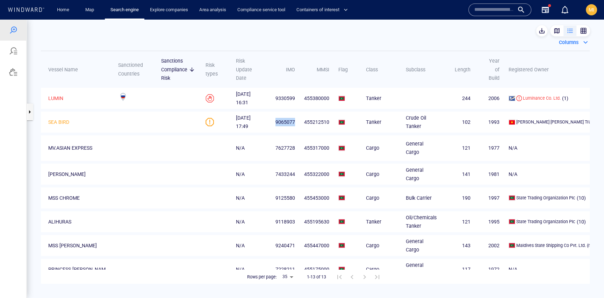
copy span "9065077"
drag, startPoint x: 281, startPoint y: 97, endPoint x: 258, endPoint y: 96, distance: 22.4
click at [263, 97] on td "9330599" at bounding box center [280, 98] width 34 height 21
click at [14, 30] on div at bounding box center [13, 30] width 8 height 8
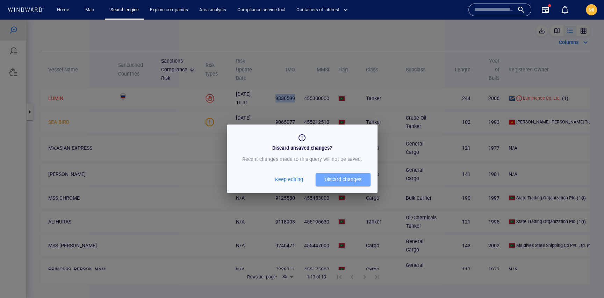
click at [337, 179] on div "Discard changes" at bounding box center [342, 179] width 37 height 9
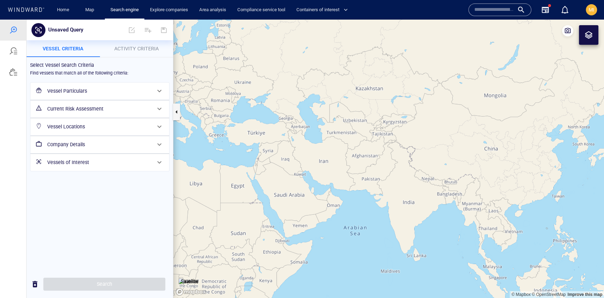
click at [114, 90] on h6 "Vessel Particulars" at bounding box center [99, 91] width 104 height 9
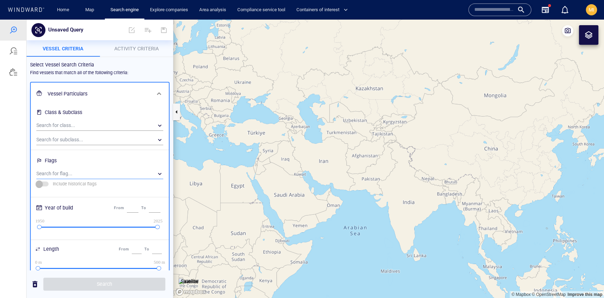
click at [86, 174] on div "​" at bounding box center [99, 173] width 127 height 10
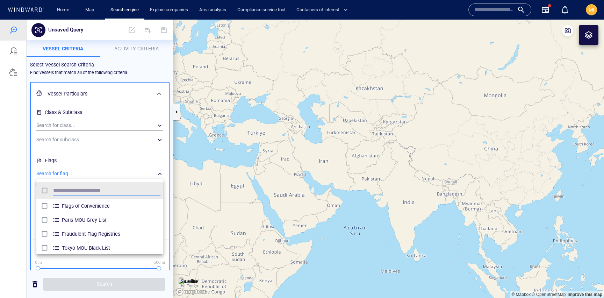
scroll to position [70, 127]
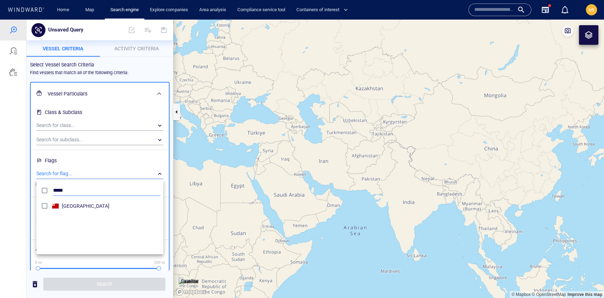
type input "*****"
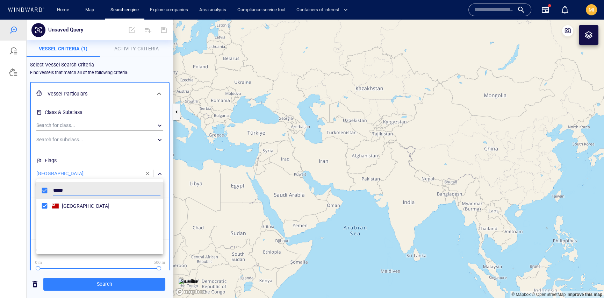
click at [103, 284] on div at bounding box center [302, 159] width 604 height 278
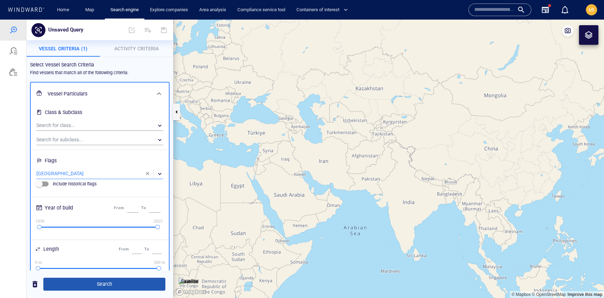
click at [107, 283] on span "Search" at bounding box center [104, 283] width 111 height 9
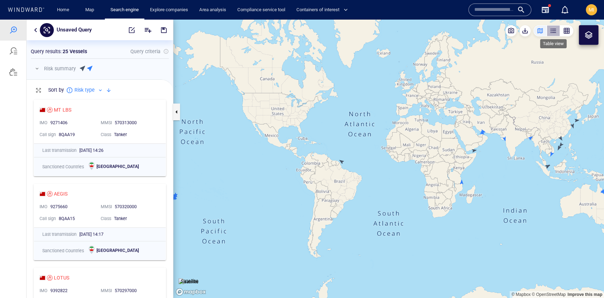
click at [554, 31] on div "button" at bounding box center [552, 30] width 7 height 7
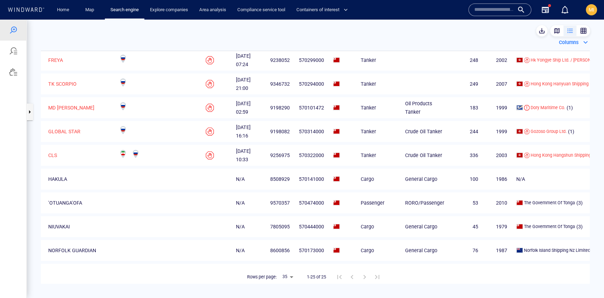
scroll to position [154, 0]
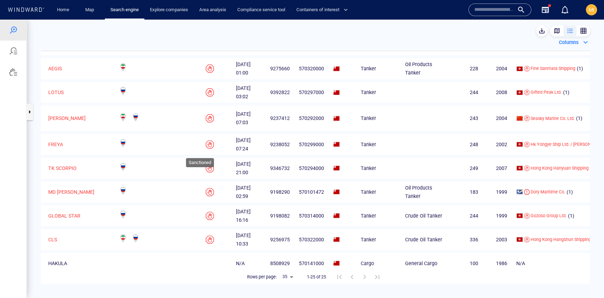
scroll to position [56, 0]
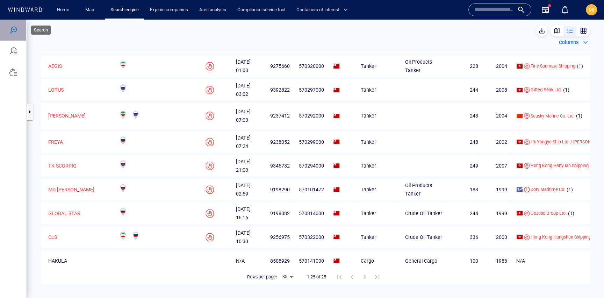
click at [15, 31] on div at bounding box center [13, 30] width 8 height 8
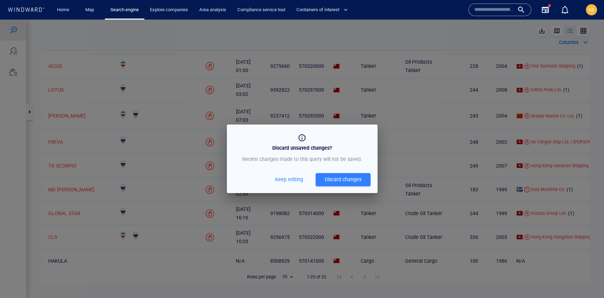
click at [337, 180] on div "Discard changes" at bounding box center [342, 179] width 37 height 9
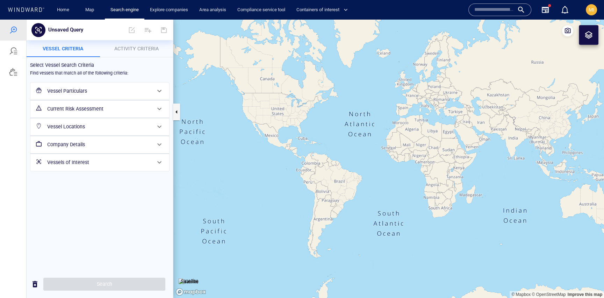
click at [127, 93] on h6 "Vessel Particulars" at bounding box center [99, 91] width 104 height 9
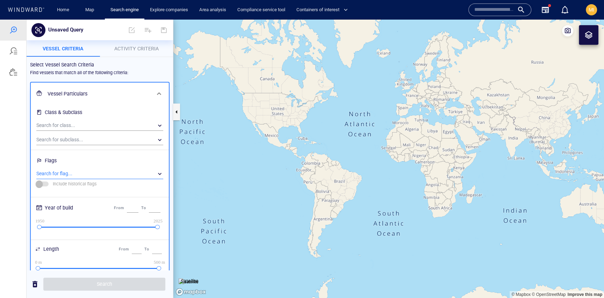
click at [103, 174] on div "​" at bounding box center [99, 173] width 127 height 10
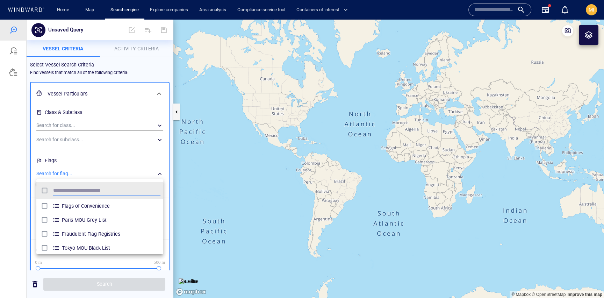
scroll to position [70, 127]
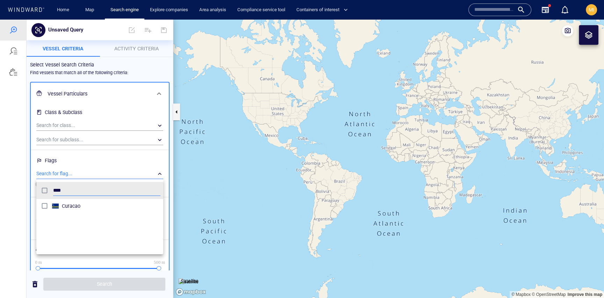
type input "****"
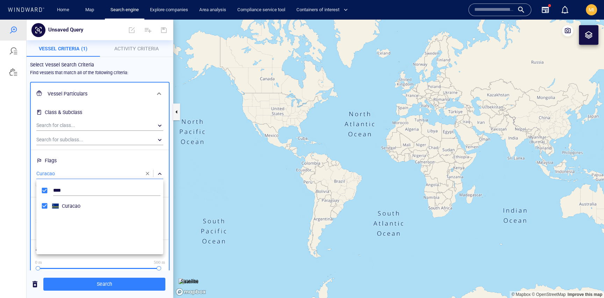
click at [112, 282] on div at bounding box center [302, 159] width 604 height 278
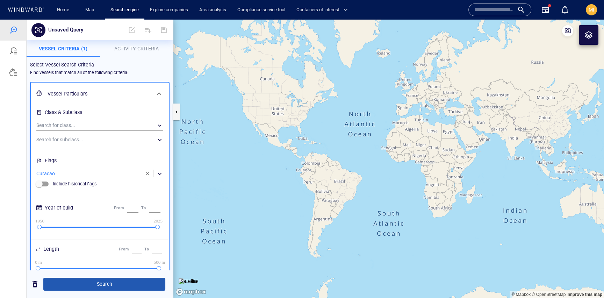
click at [115, 282] on span "Search" at bounding box center [104, 283] width 111 height 9
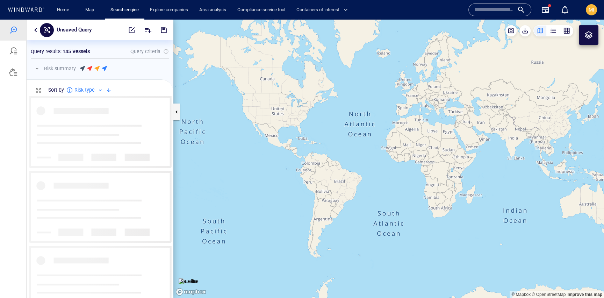
scroll to position [202, 146]
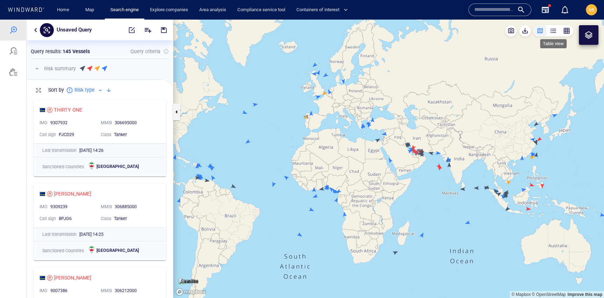
click at [552, 30] on div "button" at bounding box center [552, 30] width 7 height 7
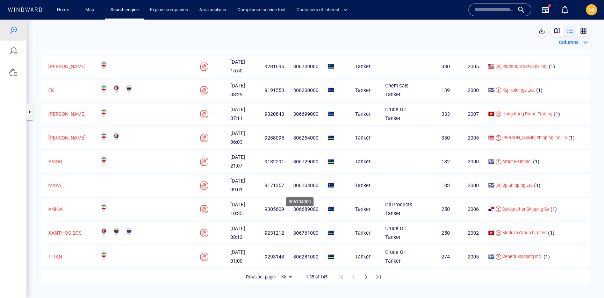
scroll to position [775, 0]
click at [290, 279] on body "Unsaved Query Something went wrong An error occurred while searching for the en…" at bounding box center [302, 159] width 604 height 278
click at [287, 283] on li "50" at bounding box center [286, 283] width 17 height 13
type input "**"
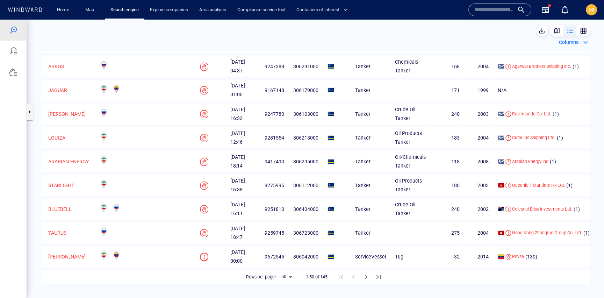
scroll to position [1213, 0]
drag, startPoint x: 286, startPoint y: 253, endPoint x: 265, endPoint y: 253, distance: 21.0
click at [265, 253] on td "9672545" at bounding box center [271, 256] width 29 height 21
copy span "9672545"
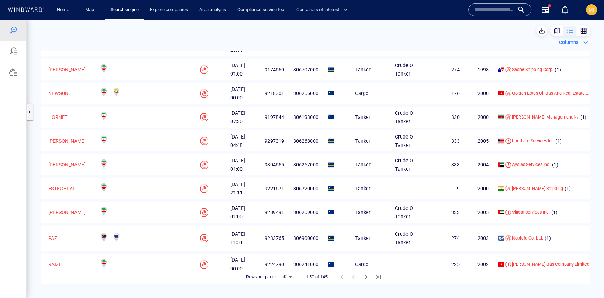
scroll to position [269, 0]
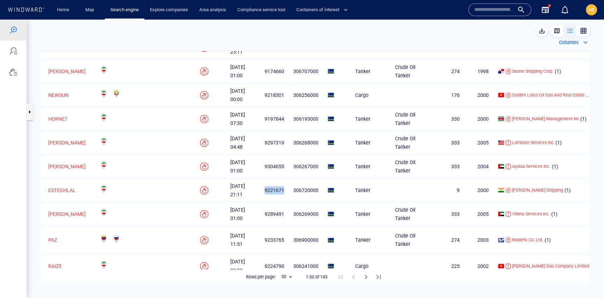
drag, startPoint x: 285, startPoint y: 219, endPoint x: 263, endPoint y: 219, distance: 22.0
click at [263, 200] on td "9221671" at bounding box center [271, 190] width 29 height 21
copy span "9221671"
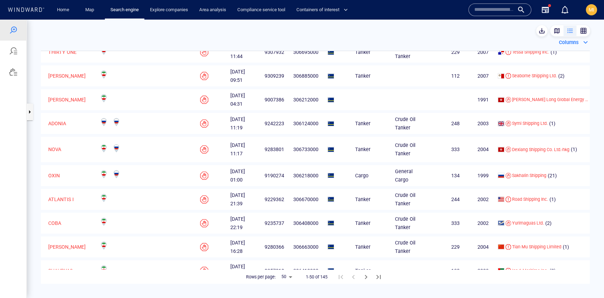
scroll to position [57, 0]
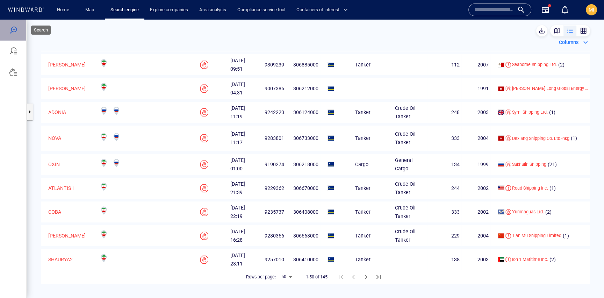
click at [15, 29] on div at bounding box center [13, 30] width 8 height 8
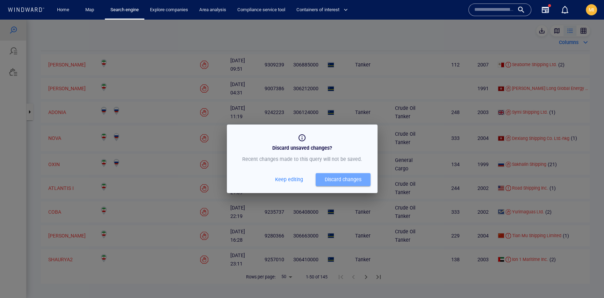
click at [337, 179] on div "Discard changes" at bounding box center [342, 179] width 37 height 9
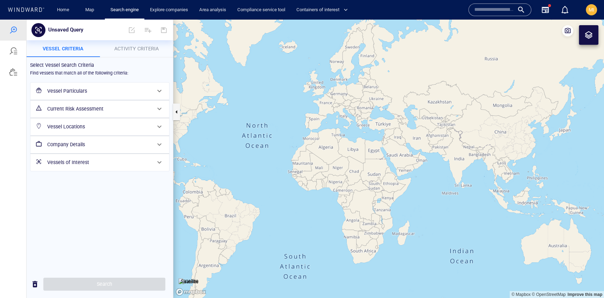
click at [114, 94] on h6 "Vessel Particulars" at bounding box center [99, 91] width 104 height 9
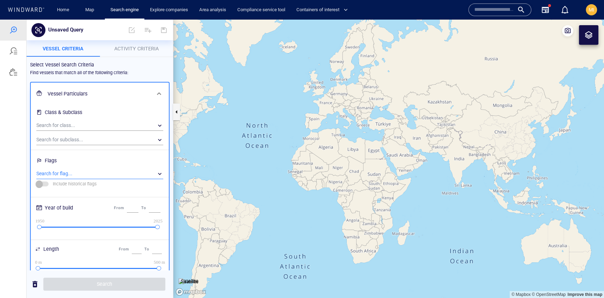
click at [100, 176] on div "​" at bounding box center [99, 173] width 127 height 10
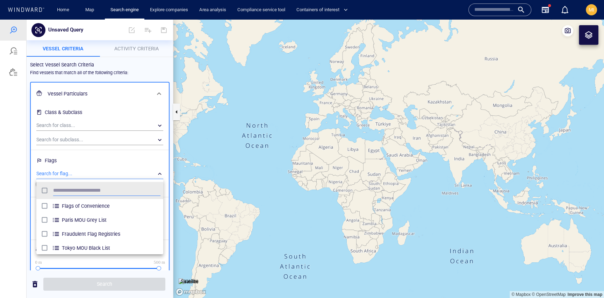
scroll to position [70, 127]
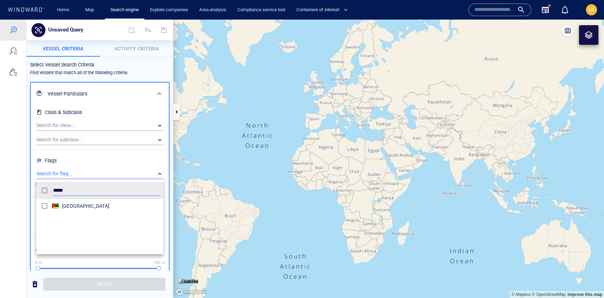
type input "*****"
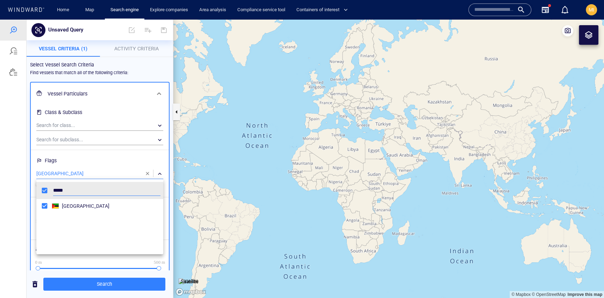
click at [108, 285] on div at bounding box center [302, 159] width 604 height 278
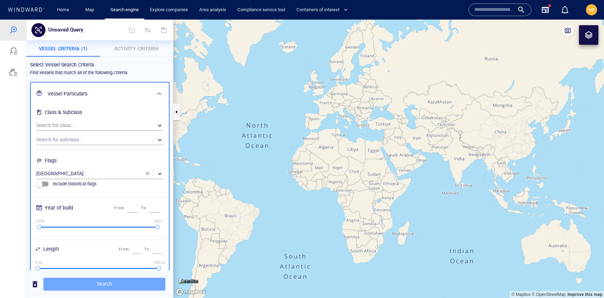
click at [108, 285] on span "Search" at bounding box center [104, 283] width 111 height 9
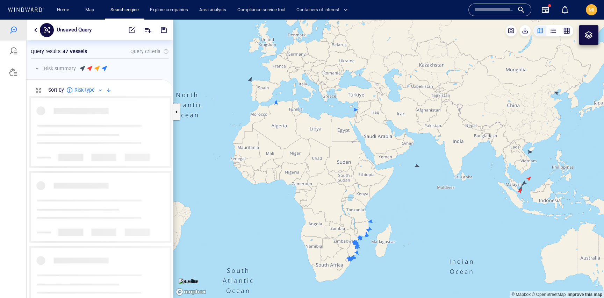
scroll to position [202, 146]
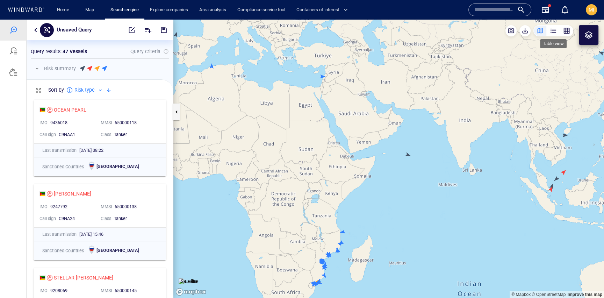
click at [553, 31] on div "button" at bounding box center [552, 30] width 7 height 7
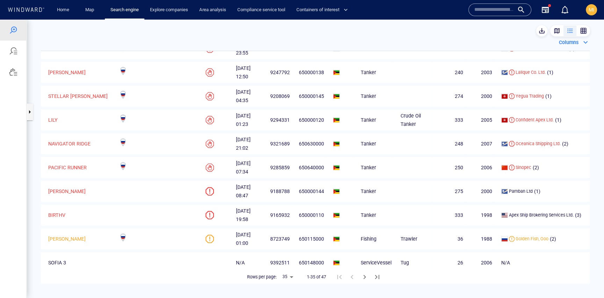
scroll to position [75, 0]
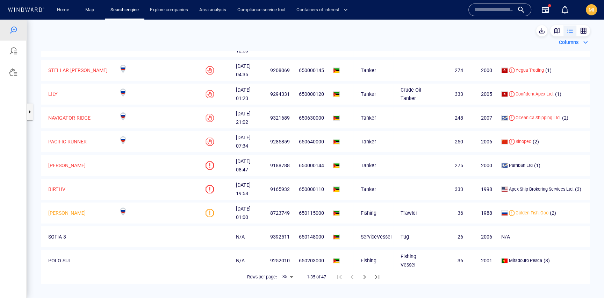
click at [286, 277] on body "Unsaved Query Something went wrong An error occurred while searching for the en…" at bounding box center [302, 159] width 604 height 278
click at [288, 283] on li "50" at bounding box center [287, 283] width 17 height 13
type input "**"
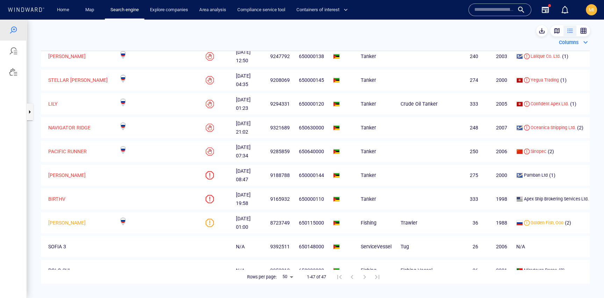
scroll to position [82, 0]
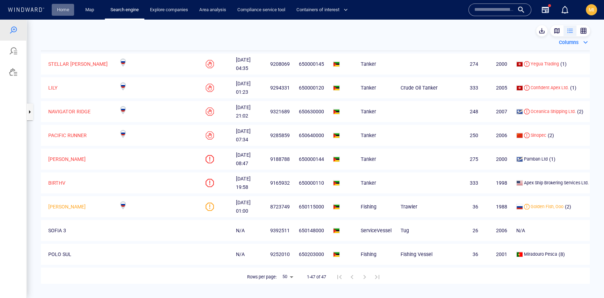
click at [64, 11] on link "Home" at bounding box center [63, 10] width 18 height 12
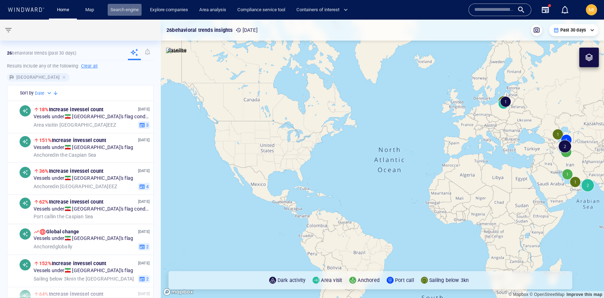
click at [124, 14] on link "Search engine" at bounding box center [125, 10] width 34 height 12
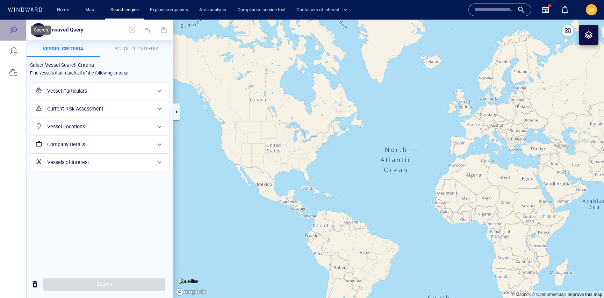
click at [14, 31] on div at bounding box center [13, 30] width 8 height 8
click at [77, 91] on h6 "Vessel Particulars" at bounding box center [99, 91] width 104 height 9
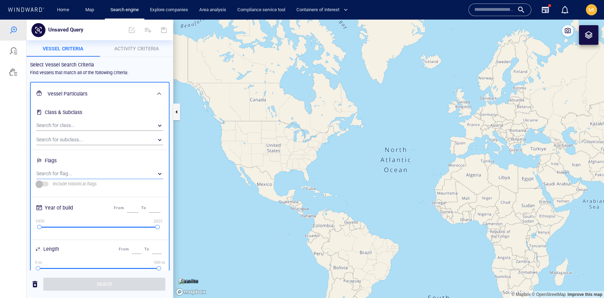
click at [74, 174] on div "​" at bounding box center [99, 173] width 127 height 10
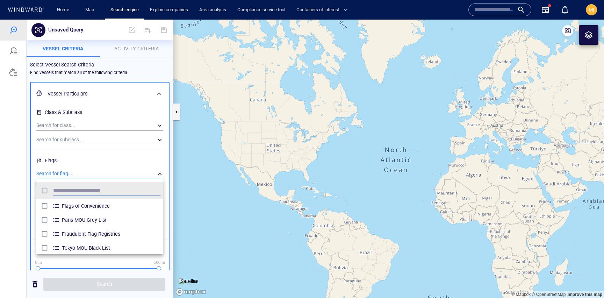
scroll to position [70, 127]
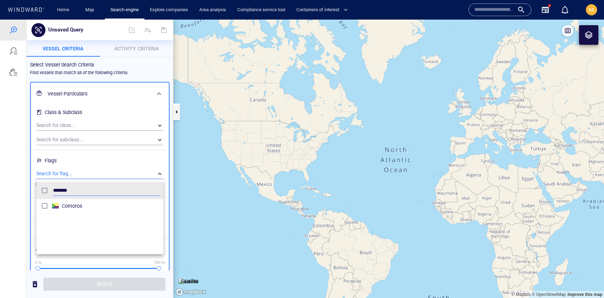
type input "*******"
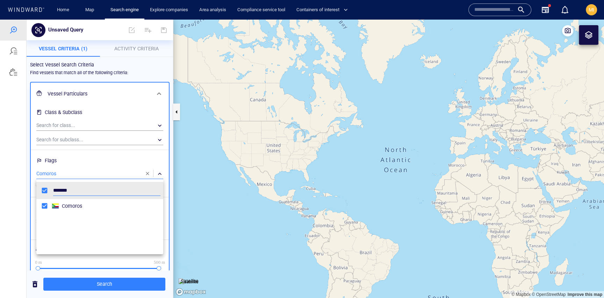
click at [133, 123] on div at bounding box center [302, 159] width 604 height 278
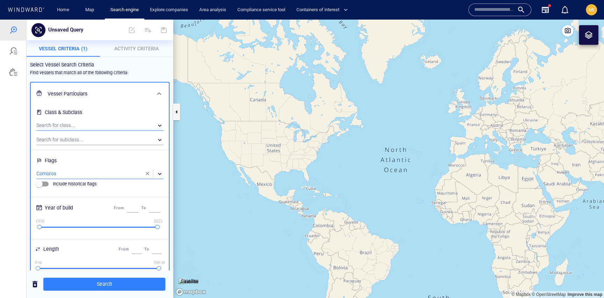
click at [131, 123] on div "​" at bounding box center [99, 125] width 127 height 10
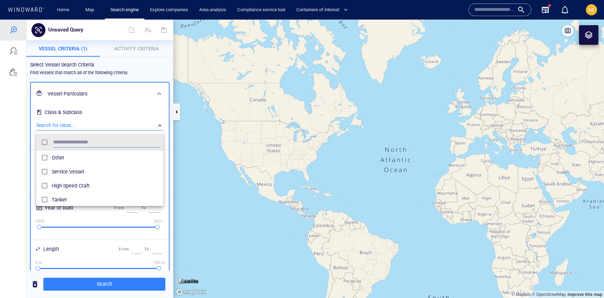
scroll to position [70, 127]
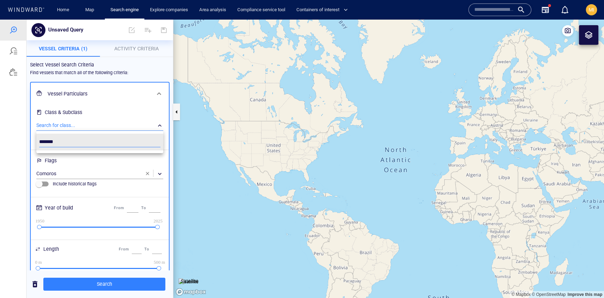
type input "*******"
click at [100, 286] on div at bounding box center [302, 159] width 604 height 278
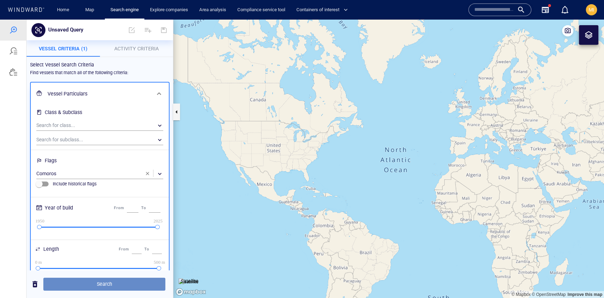
click at [101, 283] on span "Search" at bounding box center [104, 283] width 111 height 9
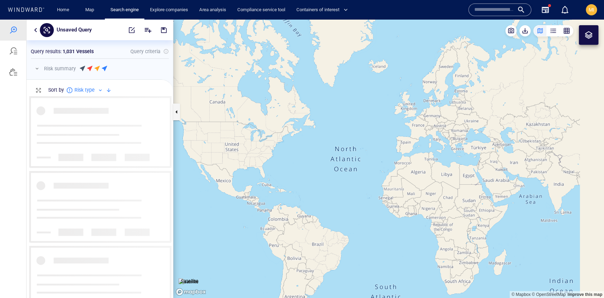
scroll to position [202, 146]
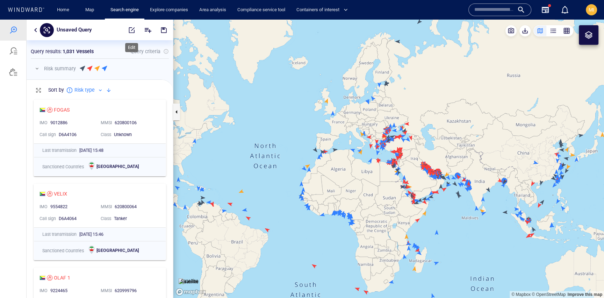
click at [132, 30] on span "button" at bounding box center [131, 30] width 7 height 7
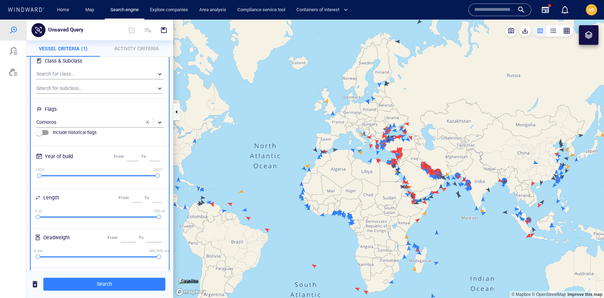
scroll to position [65, 0]
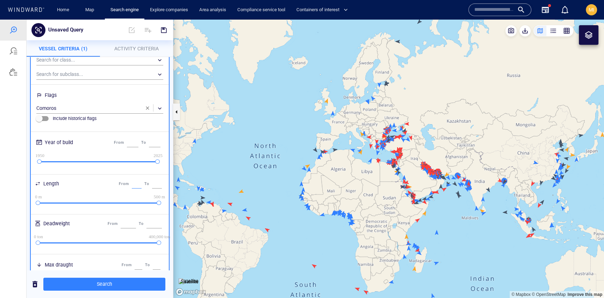
click at [132, 183] on input "*" at bounding box center [137, 183] width 10 height 9
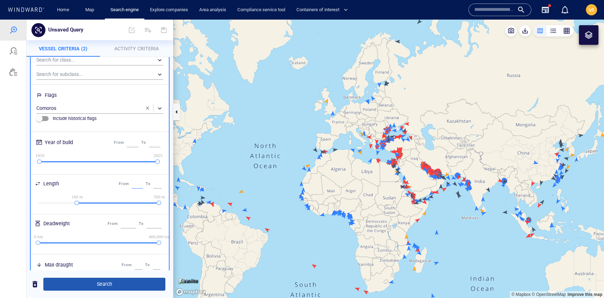
type input "***"
click at [115, 285] on span "Search" at bounding box center [104, 283] width 111 height 9
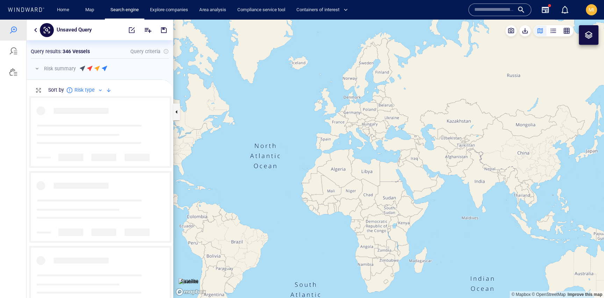
scroll to position [202, 146]
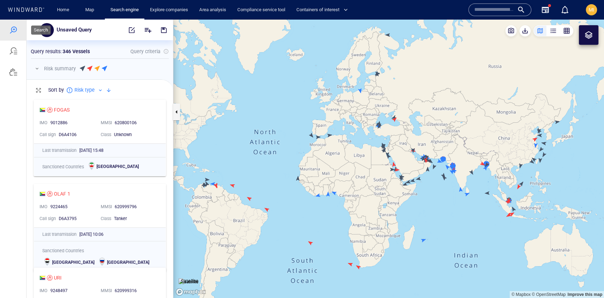
click at [12, 27] on div at bounding box center [13, 30] width 8 height 8
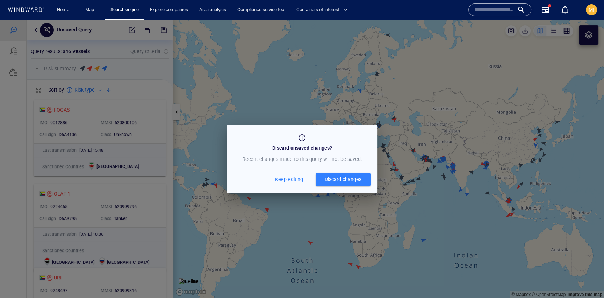
click at [337, 181] on div "Discard changes" at bounding box center [342, 179] width 37 height 9
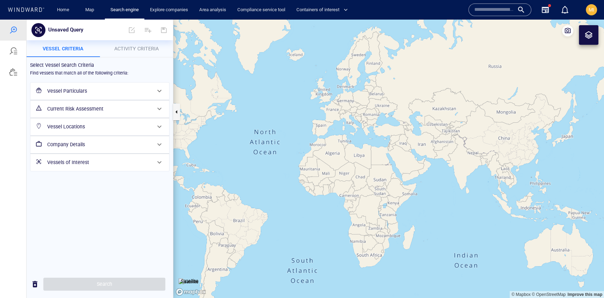
click at [100, 93] on h6 "Vessel Particulars" at bounding box center [99, 91] width 104 height 9
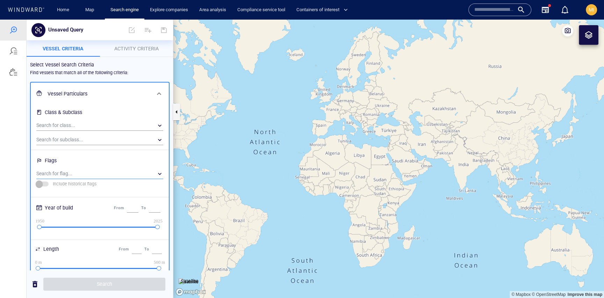
click at [85, 172] on div "​" at bounding box center [99, 173] width 127 height 10
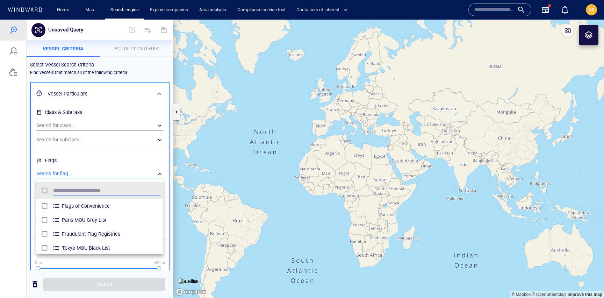
scroll to position [70, 127]
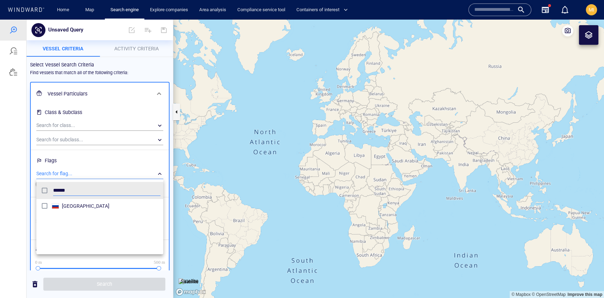
type input "******"
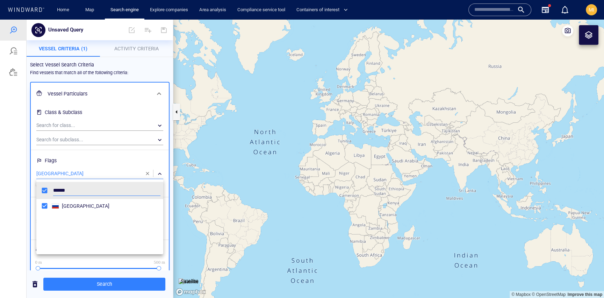
click at [159, 242] on div "[GEOGRAPHIC_DATA]" at bounding box center [99, 225] width 127 height 52
click at [124, 268] on div at bounding box center [302, 159] width 604 height 278
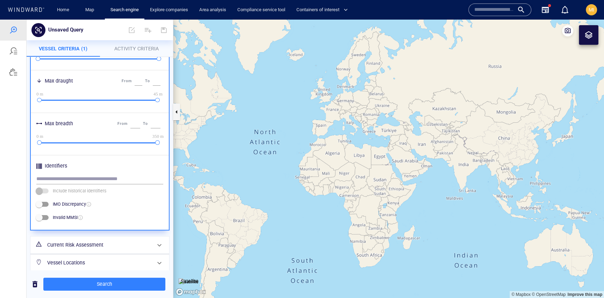
scroll to position [288, 0]
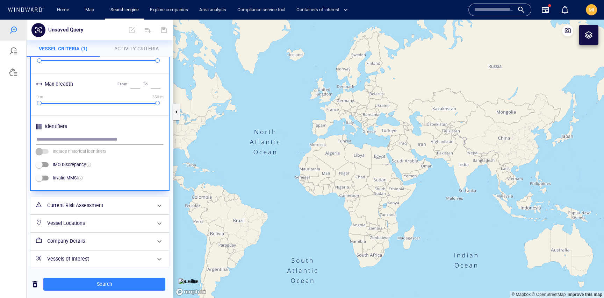
click at [114, 258] on h6 "Vessels of Interest" at bounding box center [99, 258] width 104 height 9
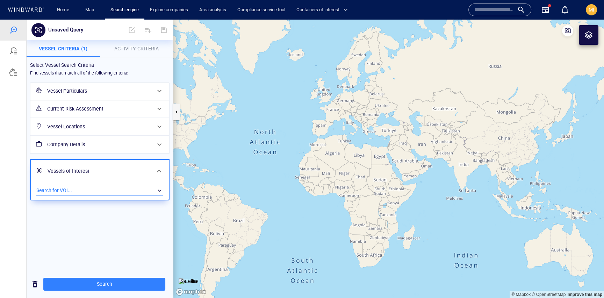
click at [116, 188] on div "​" at bounding box center [99, 190] width 127 height 10
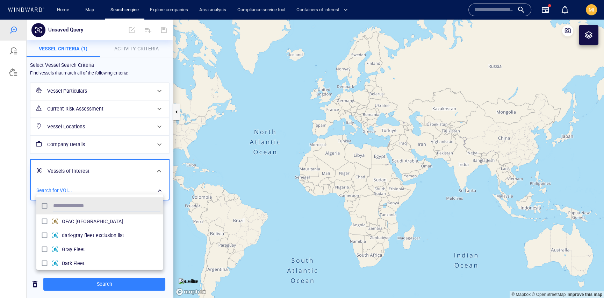
scroll to position [70, 127]
type input "****"
click at [97, 286] on div at bounding box center [302, 159] width 604 height 278
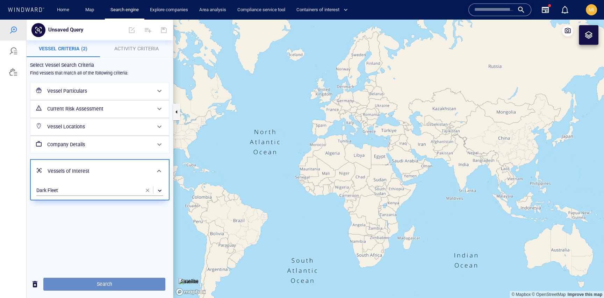
click at [99, 284] on span "Search" at bounding box center [104, 283] width 111 height 9
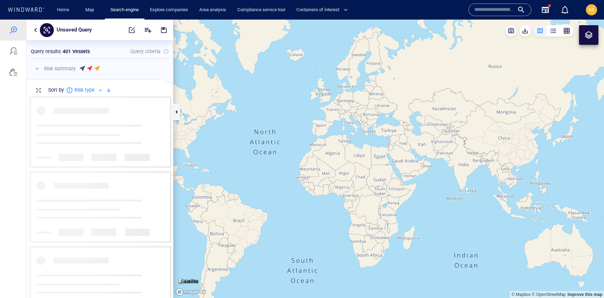
scroll to position [202, 146]
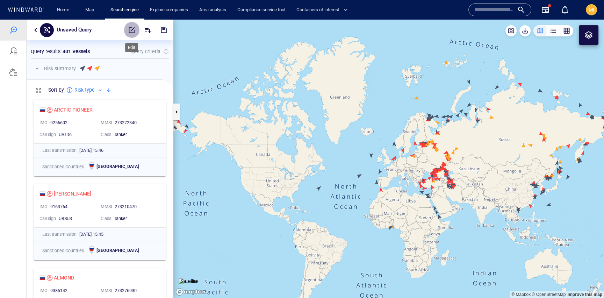
click at [133, 30] on span "button" at bounding box center [131, 30] width 7 height 7
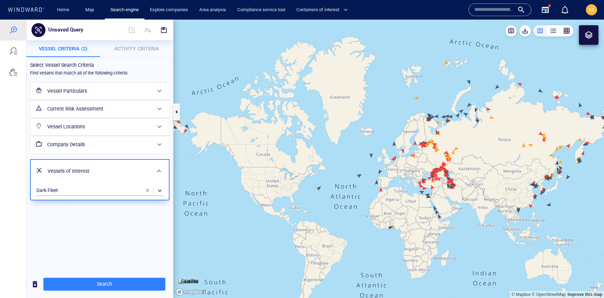
click at [98, 88] on h6 "Vessel Particulars" at bounding box center [99, 91] width 104 height 9
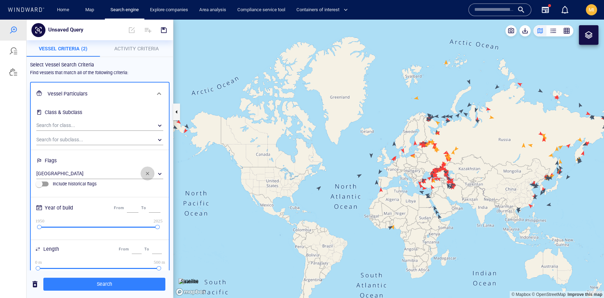
click at [146, 173] on span "button" at bounding box center [148, 173] width 6 height 6
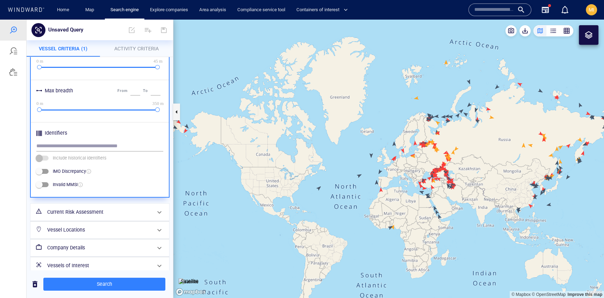
scroll to position [288, 0]
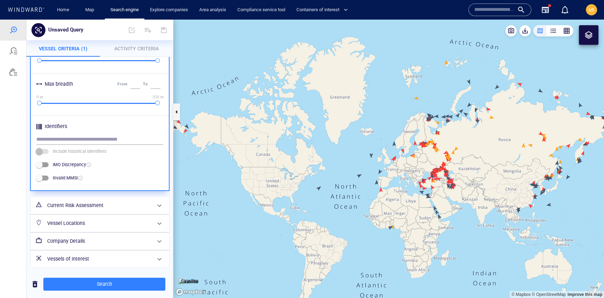
click at [87, 205] on h6 "Current Risk Assessment" at bounding box center [99, 205] width 104 height 9
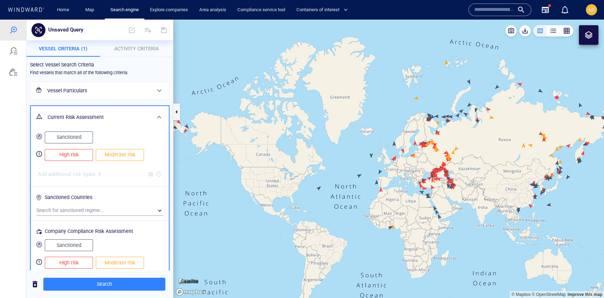
click at [75, 137] on span "Sanctioned" at bounding box center [69, 137] width 34 height 9
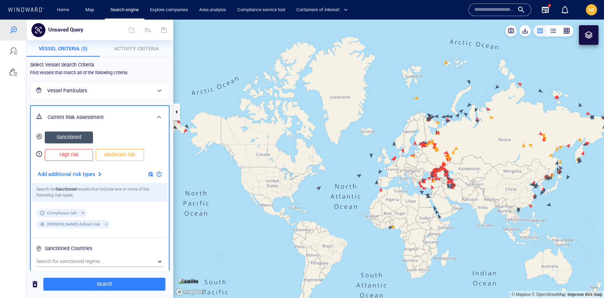
click at [156, 69] on div "Select Vessel Search Criteria" at bounding box center [99, 65] width 145 height 14
click at [156, 71] on div "Select Vessel Search Criteria" at bounding box center [99, 65] width 145 height 14
click at [187, 74] on canvas "Map" at bounding box center [388, 159] width 430 height 278
click at [132, 101] on div "Vessel Particulars Current Risk Assessment Sanctioned High risk Moderate risk A…" at bounding box center [99, 233] width 145 height 308
click at [160, 116] on span at bounding box center [159, 117] width 8 height 8
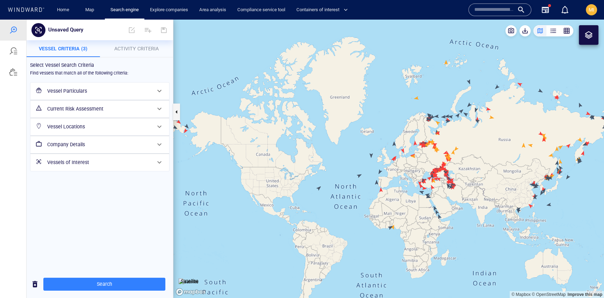
click at [117, 90] on h6 "Vessel Particulars" at bounding box center [99, 91] width 104 height 9
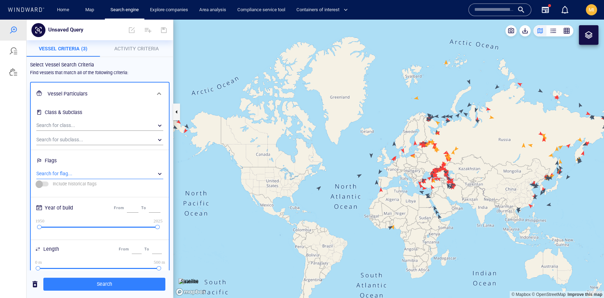
click at [88, 173] on div "​" at bounding box center [99, 173] width 127 height 10
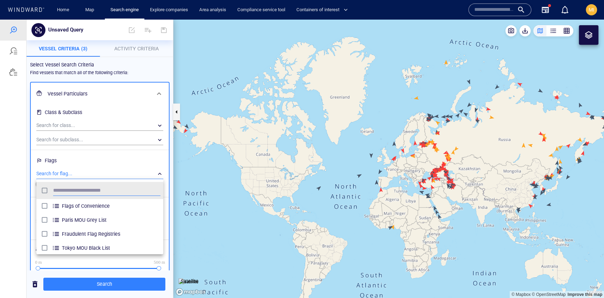
scroll to position [70, 127]
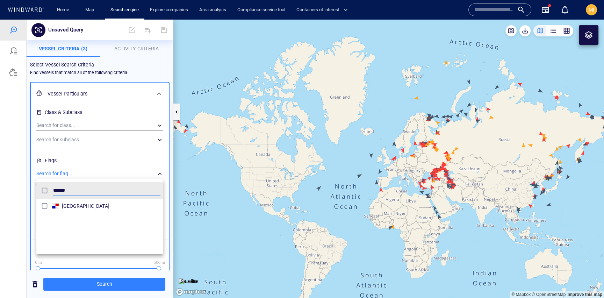
type input "******"
click at [103, 286] on div at bounding box center [302, 159] width 604 height 278
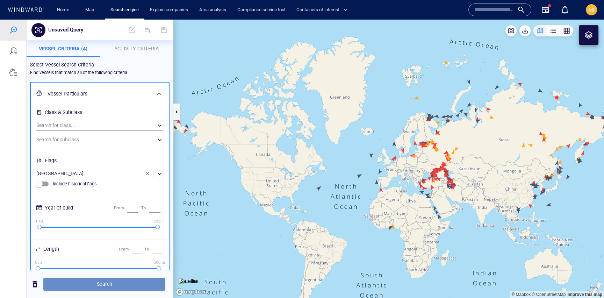
click at [104, 285] on span "Search" at bounding box center [104, 283] width 111 height 9
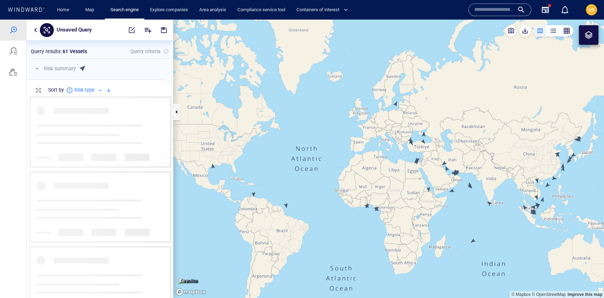
scroll to position [202, 146]
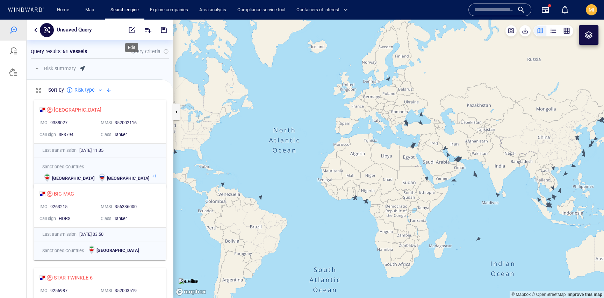
click at [131, 32] on span "button" at bounding box center [131, 30] width 7 height 7
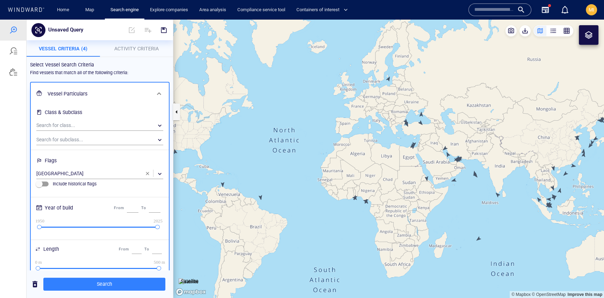
click at [148, 173] on span "button" at bounding box center [148, 173] width 6 height 6
